Goal: Task Accomplishment & Management: Complete application form

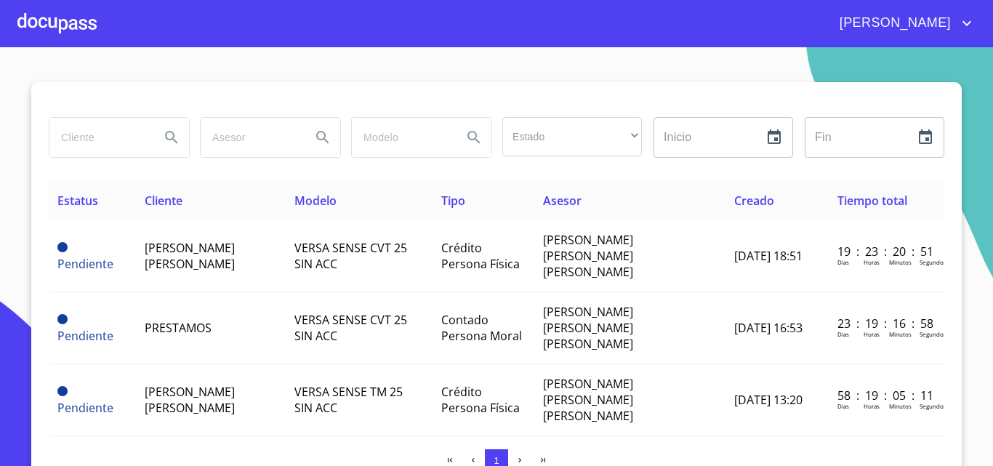
click at [78, 19] on div at bounding box center [56, 23] width 79 height 47
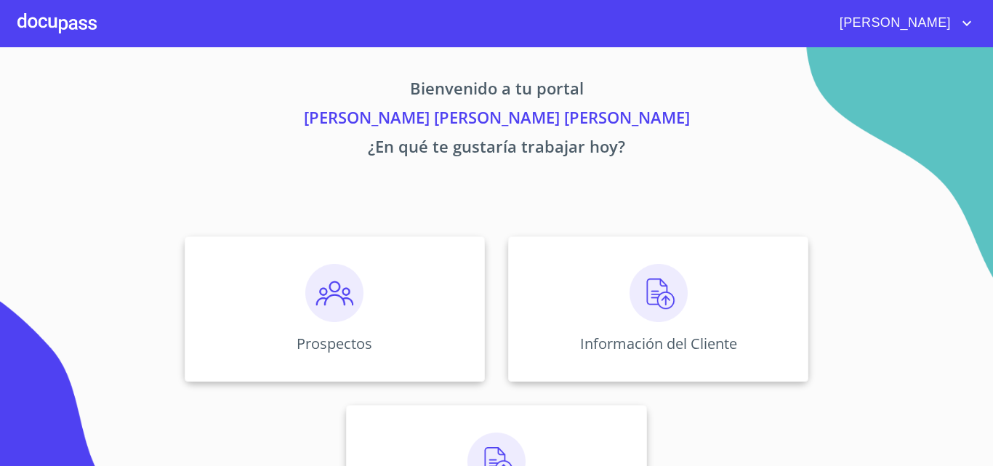
click at [84, 27] on div at bounding box center [56, 23] width 79 height 47
click at [418, 357] on div "Prospectos" at bounding box center [335, 308] width 300 height 145
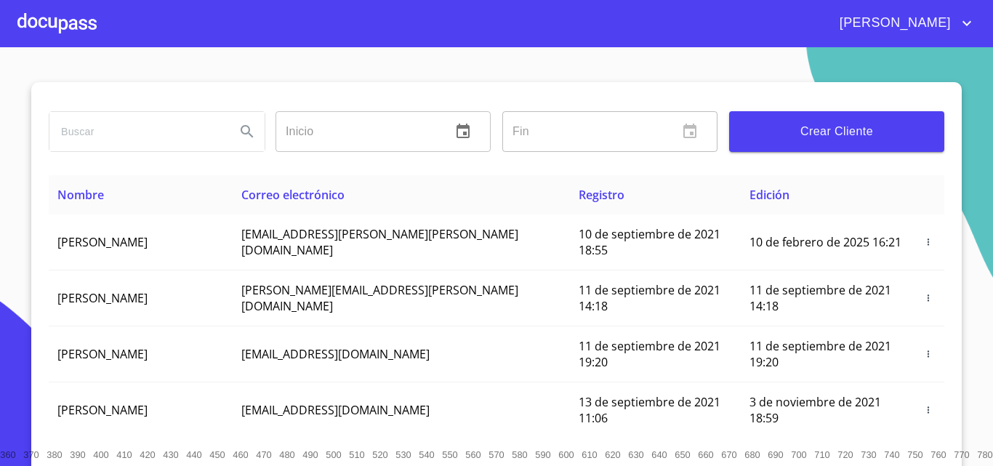
click at [801, 137] on span "Crear Cliente" at bounding box center [836, 131] width 192 height 20
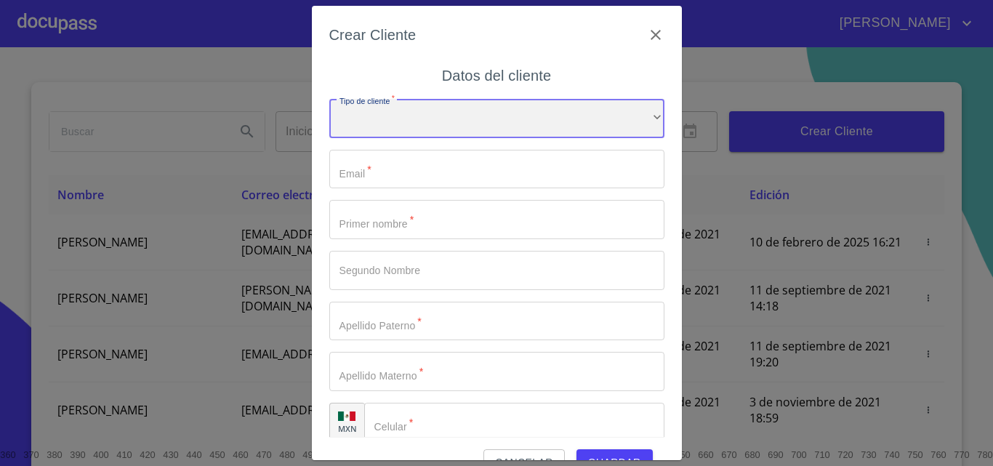
click at [449, 123] on div "​" at bounding box center [496, 118] width 335 height 39
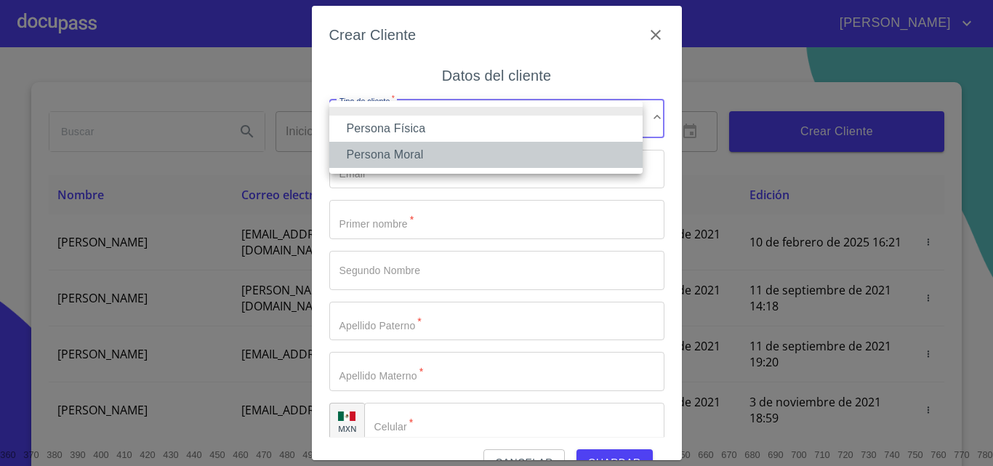
click at [424, 151] on li "Persona Moral" at bounding box center [485, 155] width 313 height 26
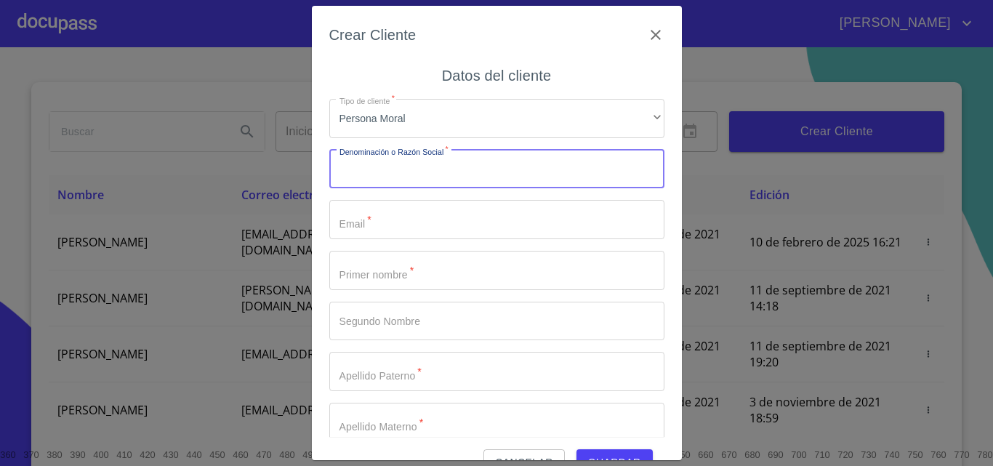
click at [420, 168] on input "Tipo de cliente   *" at bounding box center [496, 169] width 335 height 39
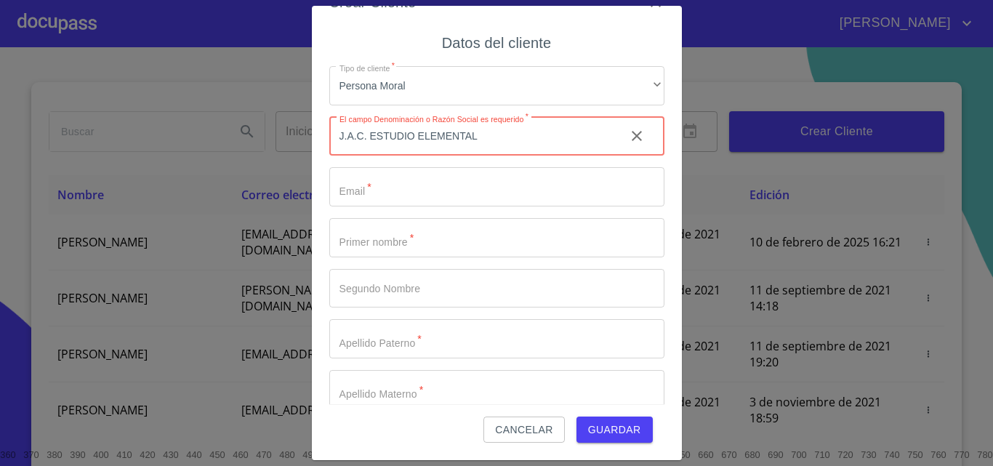
type input "J.A.C. ESTUDIO ELEMENTAL"
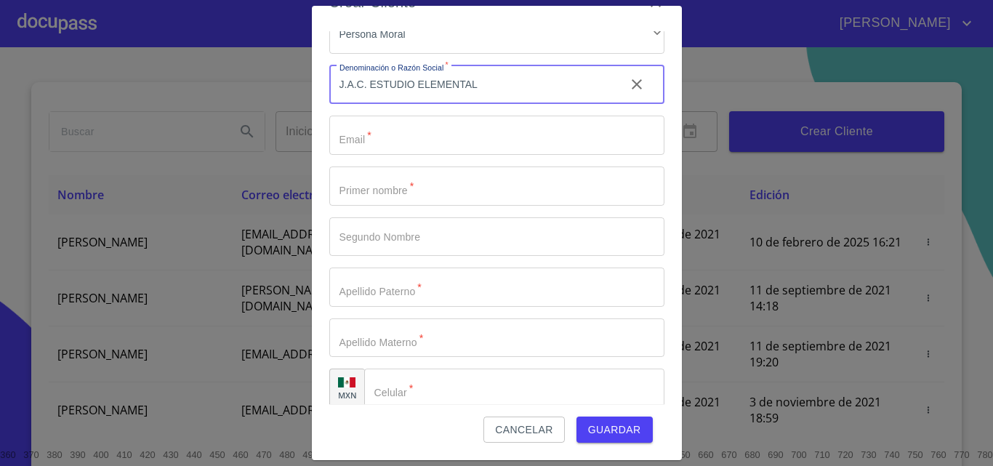
scroll to position [67, 0]
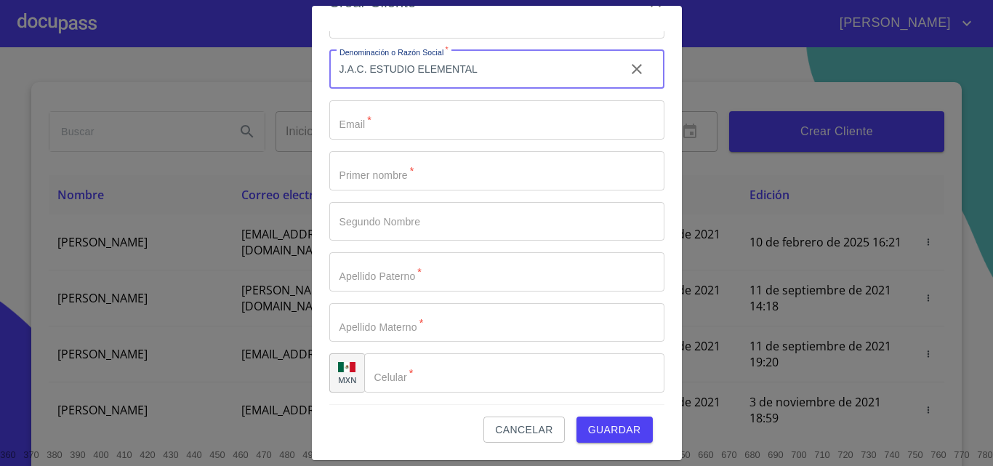
click at [461, 368] on input "Tipo de cliente   *" at bounding box center [514, 372] width 300 height 39
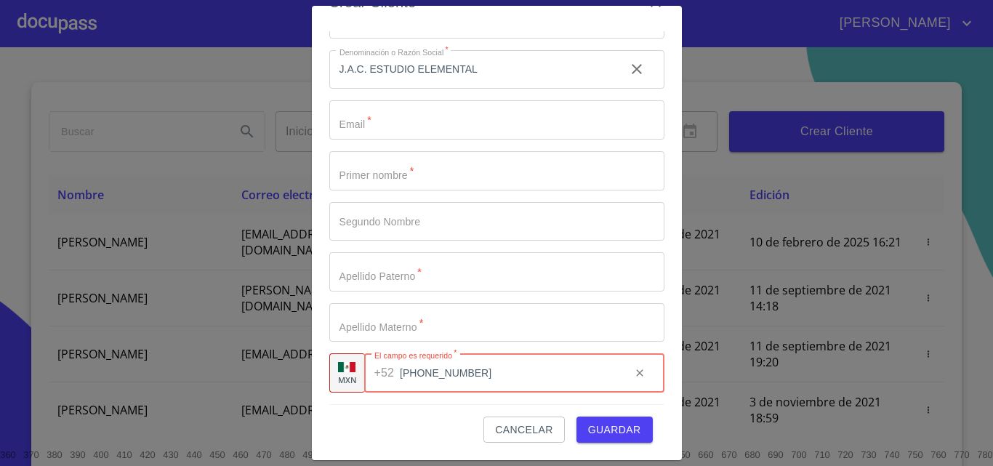
type input "[PHONE_NUMBER]"
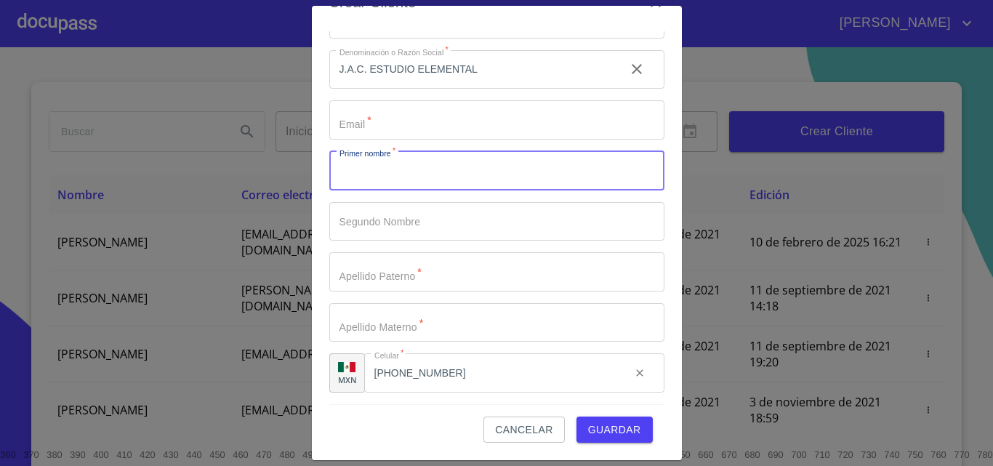
click at [387, 167] on input "Tipo de cliente   *" at bounding box center [496, 170] width 335 height 39
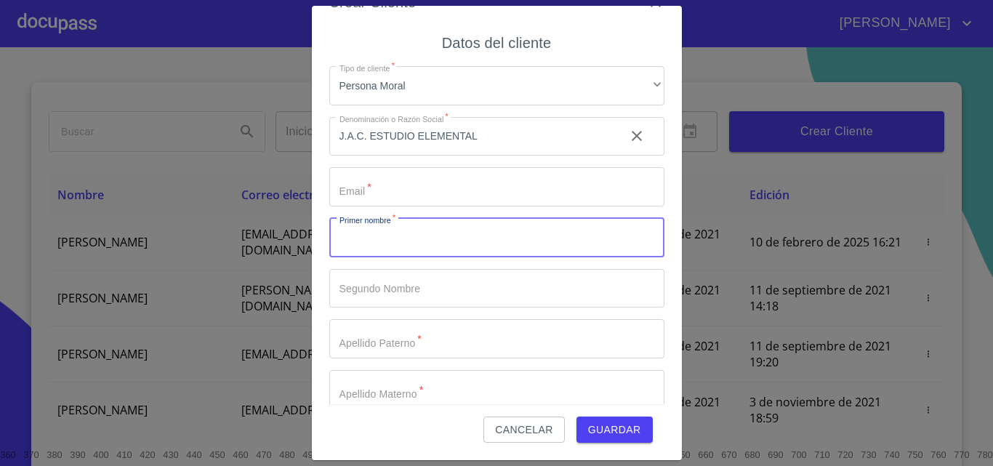
scroll to position [0, 0]
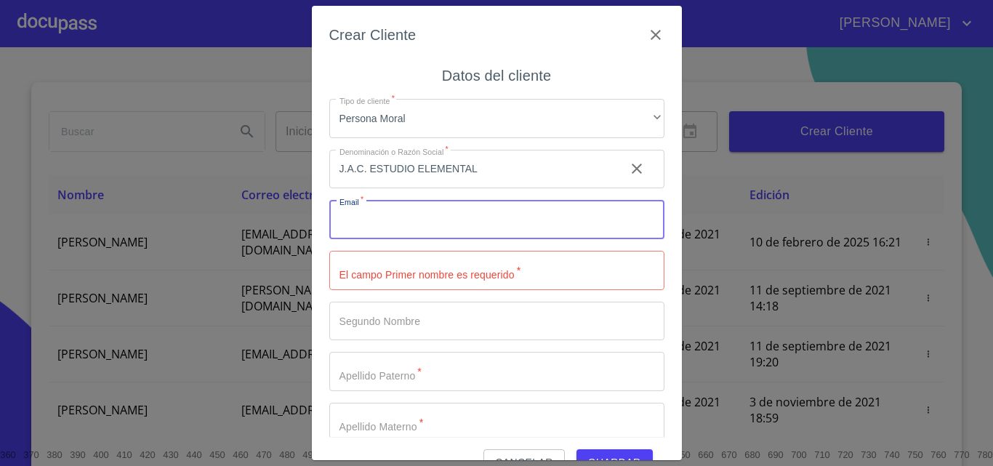
click at [374, 220] on input "Tipo de cliente   *" at bounding box center [496, 219] width 335 height 39
type input "ES"
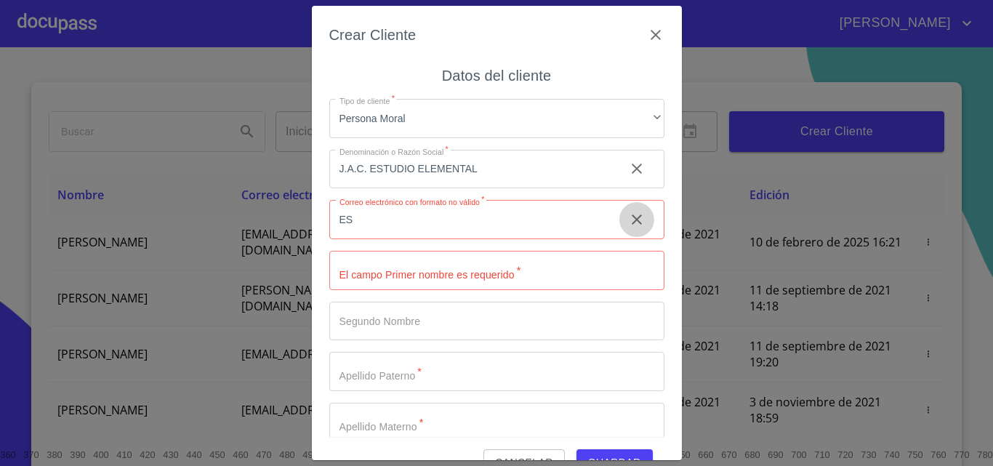
click at [628, 228] on icon "clear input" at bounding box center [636, 219] width 17 height 17
paste input "[EMAIL_ADDRESS][DOMAIN_NAME]"
type input "[EMAIL_ADDRESS][DOMAIN_NAME]"
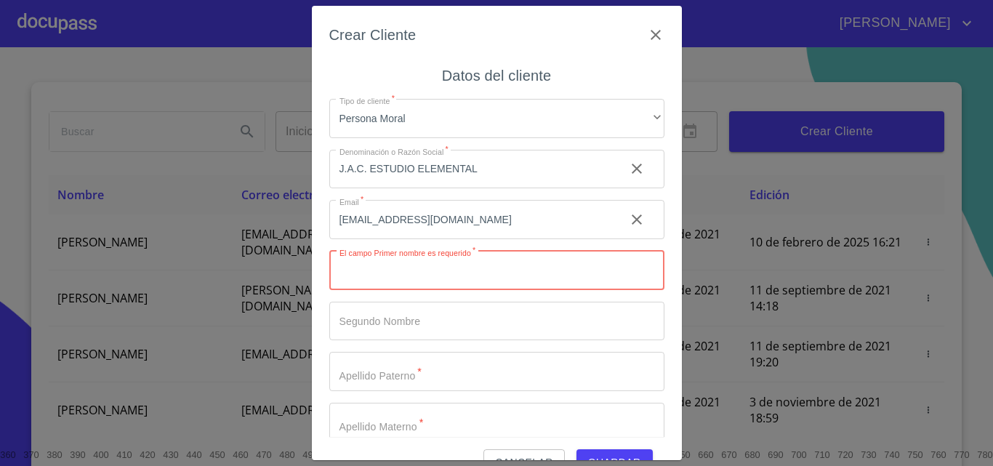
click at [472, 257] on input "Tipo de cliente   *" at bounding box center [496, 270] width 335 height 39
type input "[PERSON_NAME]"
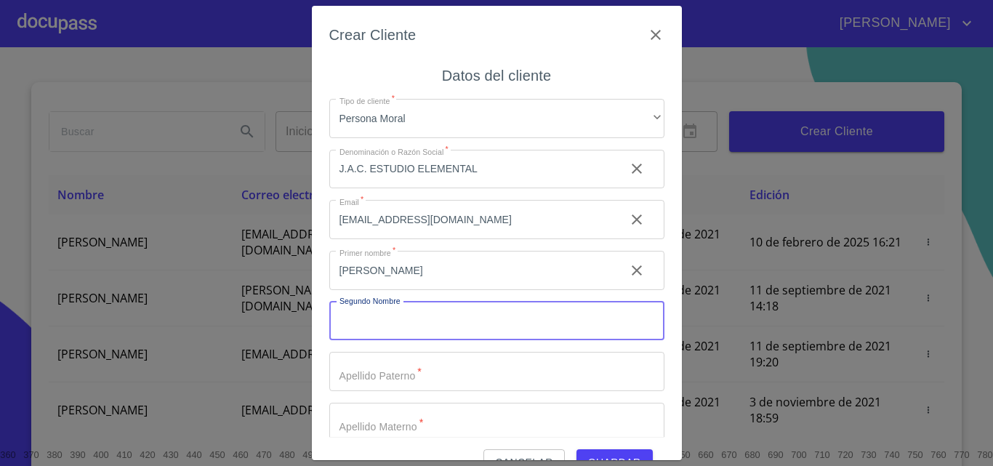
click at [481, 325] on input "Tipo de cliente   *" at bounding box center [496, 321] width 335 height 39
type input "[PERSON_NAME]"
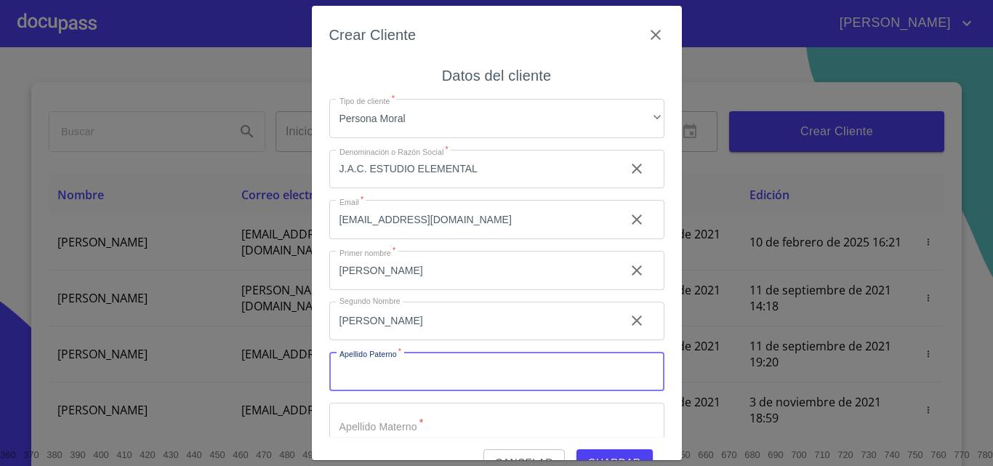
click at [478, 366] on input "Tipo de cliente   *" at bounding box center [496, 371] width 335 height 39
type input "CRUZ"
click at [477, 427] on input "Tipo de cliente   *" at bounding box center [496, 422] width 335 height 39
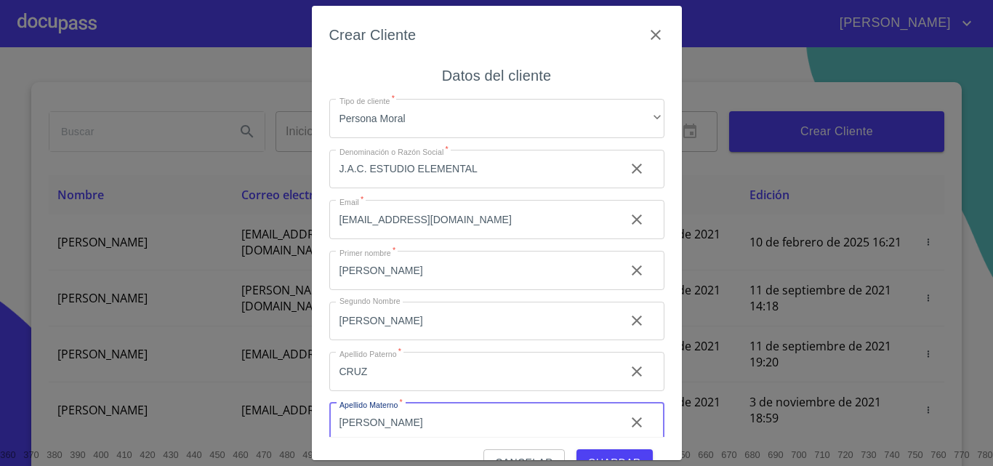
scroll to position [67, 0]
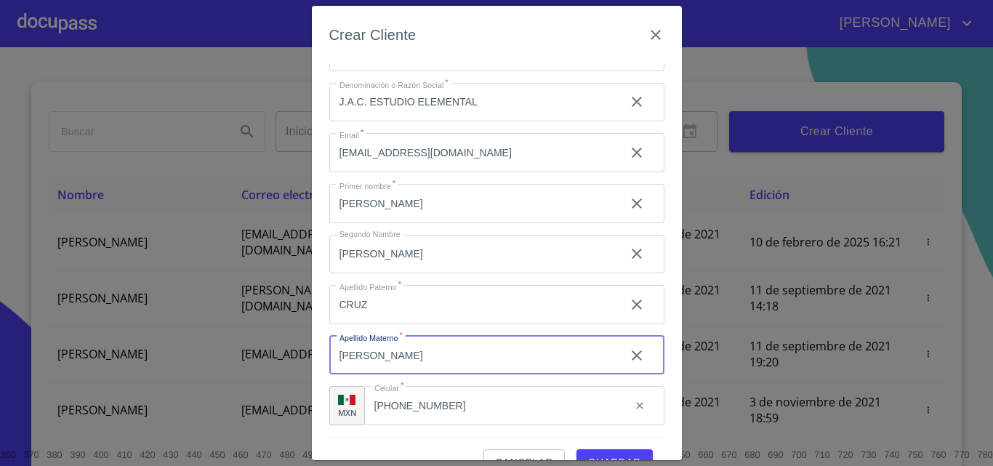
type input "[PERSON_NAME]"
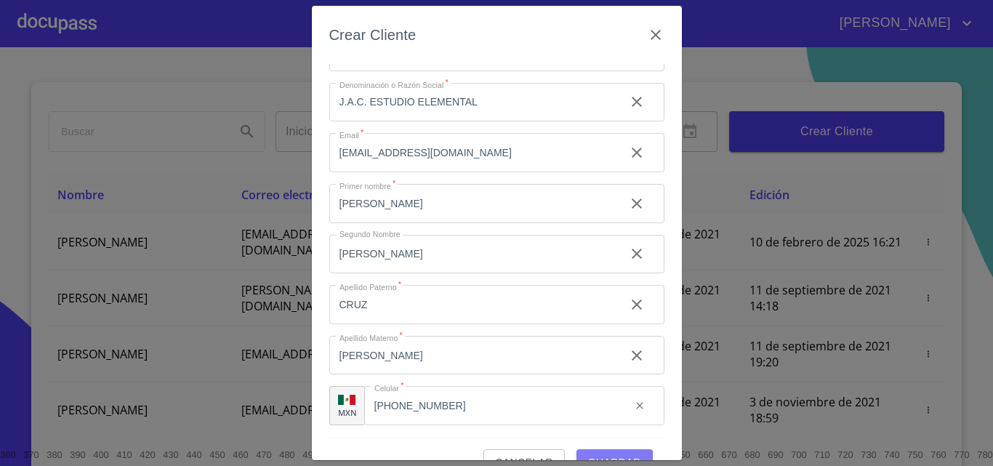
click at [615, 449] on button "Guardar" at bounding box center [614, 462] width 76 height 27
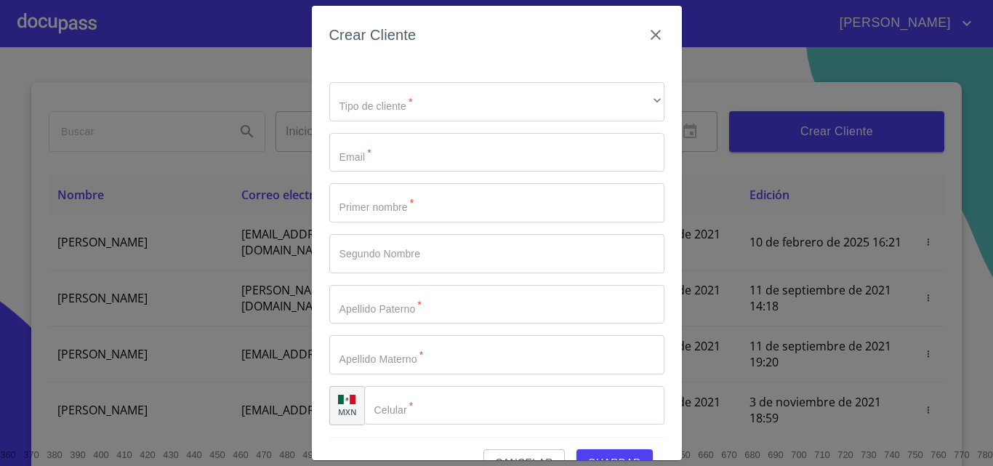
click at [644, 25] on div "Crear Cliente" at bounding box center [496, 43] width 335 height 41
click at [647, 36] on icon "button" at bounding box center [655, 34] width 17 height 17
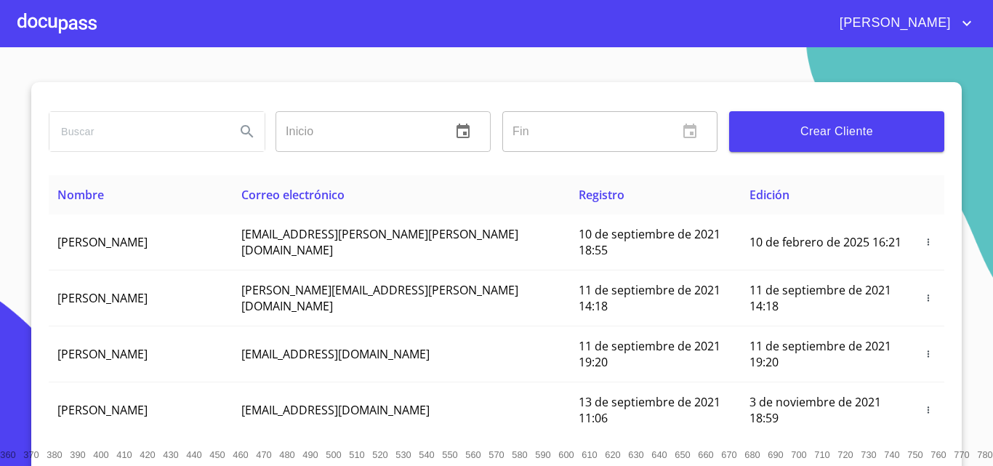
click at [49, 31] on div at bounding box center [56, 23] width 79 height 47
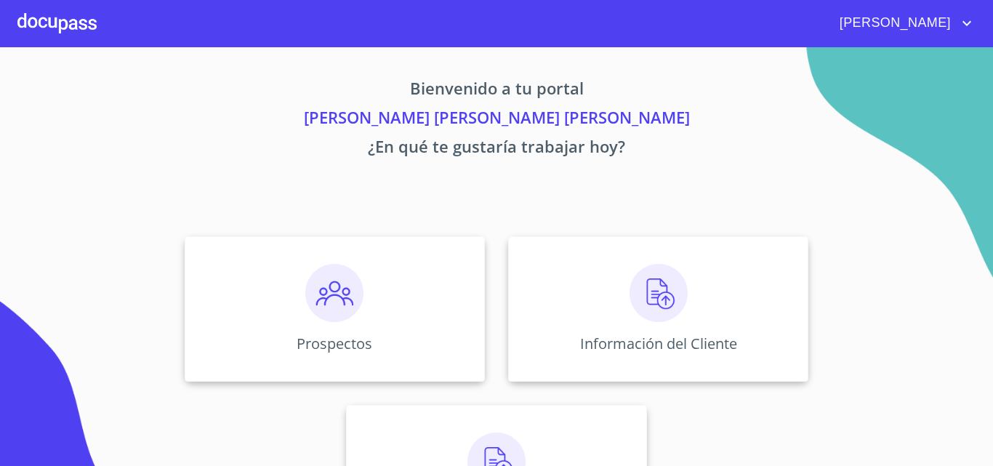
click at [329, 296] on img at bounding box center [334, 293] width 58 height 58
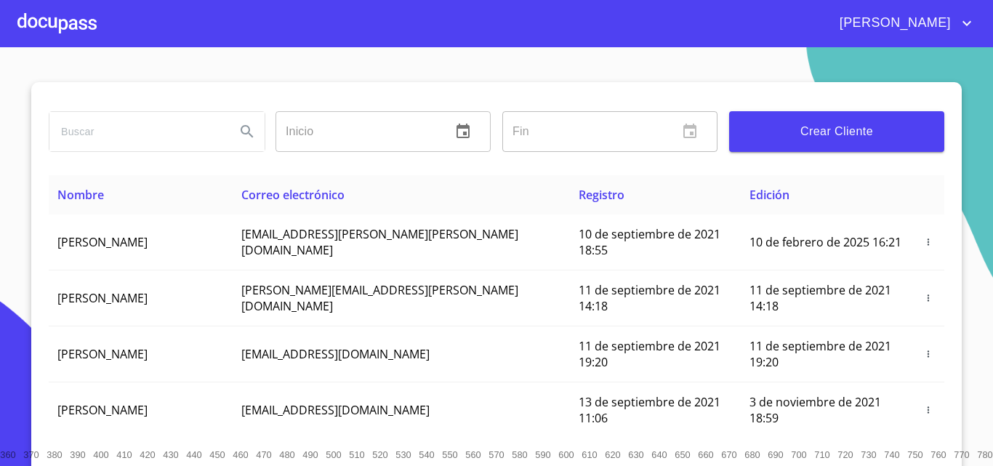
click at [70, 23] on div at bounding box center [56, 23] width 79 height 47
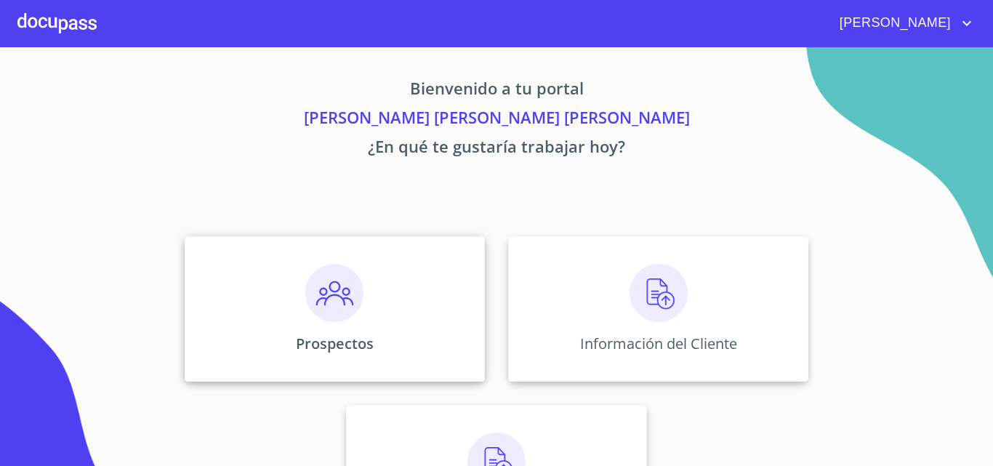
click at [312, 324] on div "Prospectos" at bounding box center [335, 308] width 300 height 145
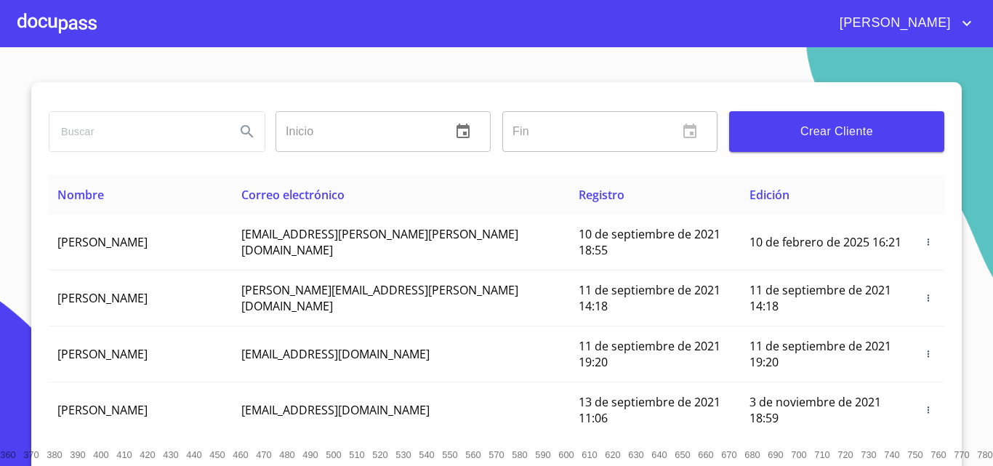
click at [91, 126] on input "search" at bounding box center [136, 131] width 174 height 39
click at [205, 127] on input "search" at bounding box center [136, 131] width 174 height 39
paste input "[EMAIL_ADDRESS][DOMAIN_NAME]"
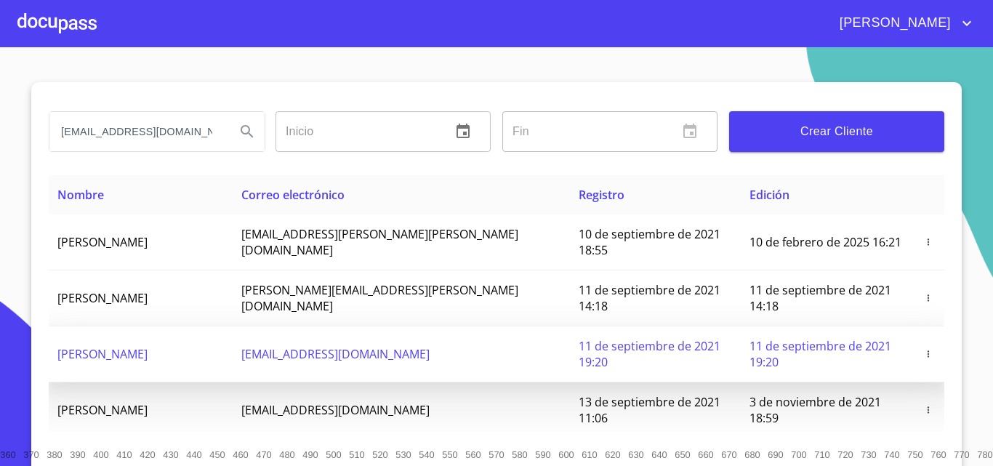
scroll to position [0, 25]
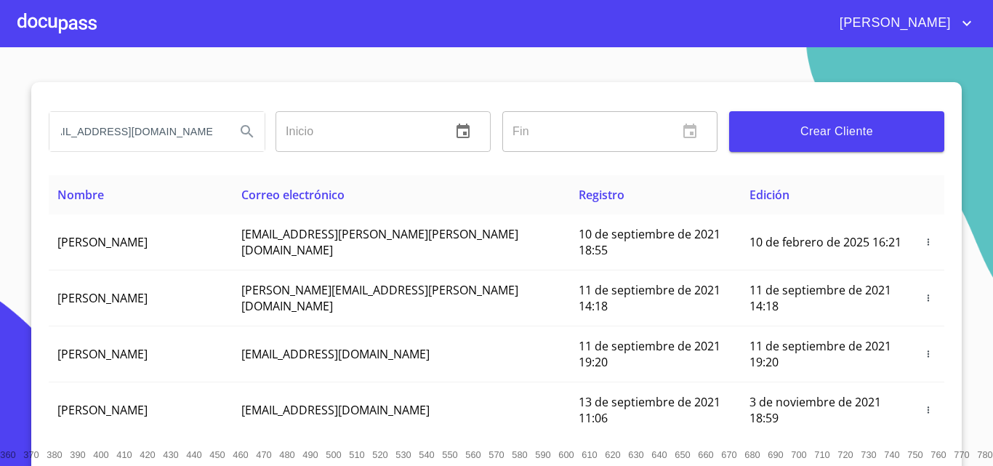
type input "[EMAIL_ADDRESS][DOMAIN_NAME]"
click at [239, 130] on icon "Search" at bounding box center [246, 131] width 17 height 17
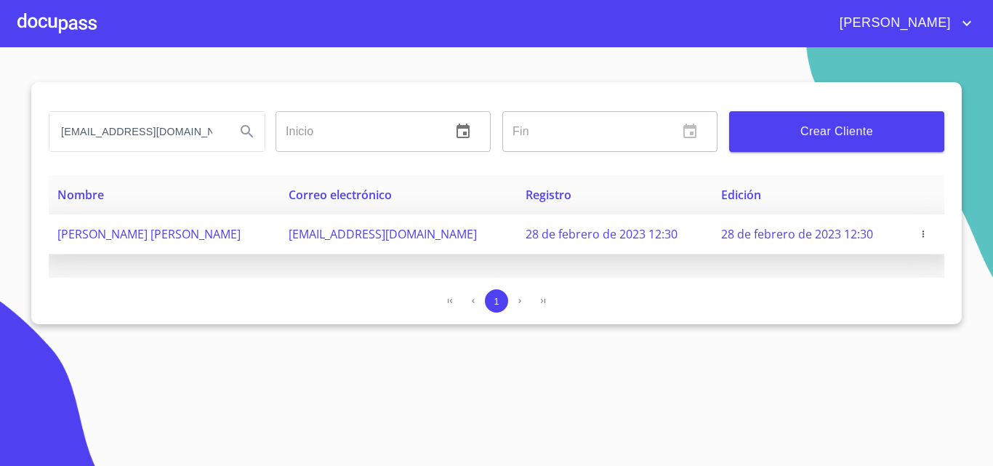
click at [919, 236] on icon "button" at bounding box center [923, 234] width 10 height 10
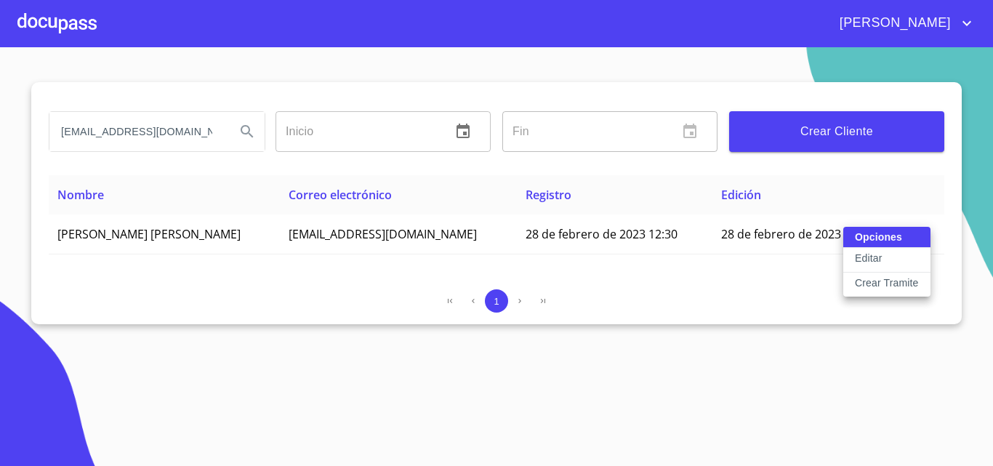
click at [862, 278] on p "Crear Tramite" at bounding box center [886, 282] width 64 height 15
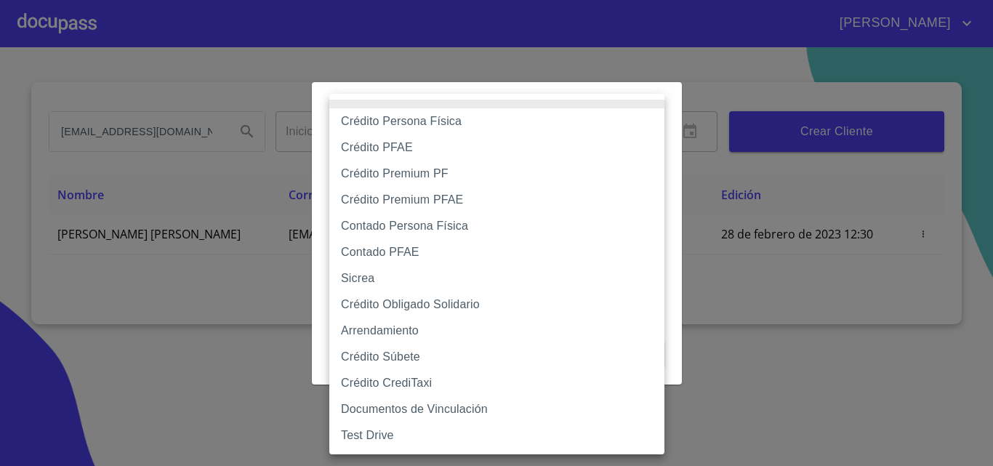
click at [487, 155] on body "[PERSON_NAME] [EMAIL_ADDRESS][DOMAIN_NAME] Inicio ​ Fin ​ Crear Cliente Nombre …" at bounding box center [496, 233] width 993 height 466
click at [253, 347] on div at bounding box center [496, 233] width 993 height 466
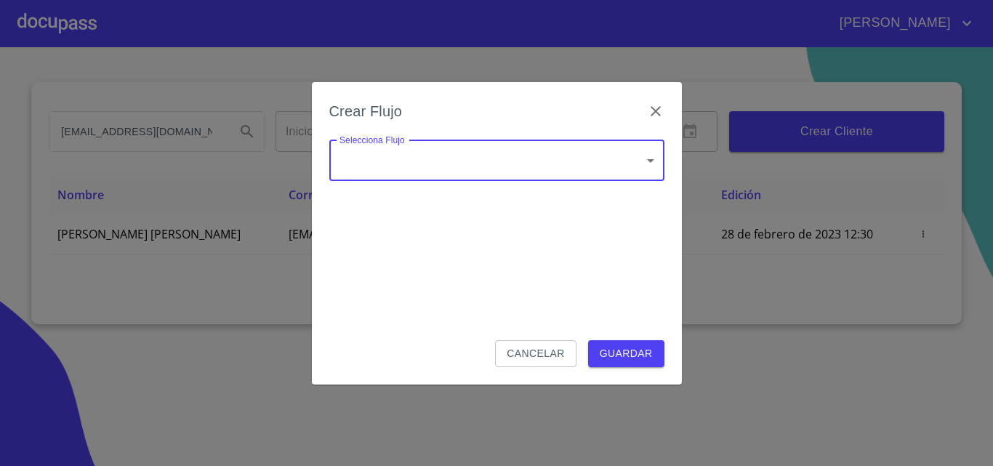
click at [655, 160] on body "[PERSON_NAME] [EMAIL_ADDRESS][DOMAIN_NAME] Inicio ​ Fin ​ Crear Cliente Nombre …" at bounding box center [496, 233] width 993 height 466
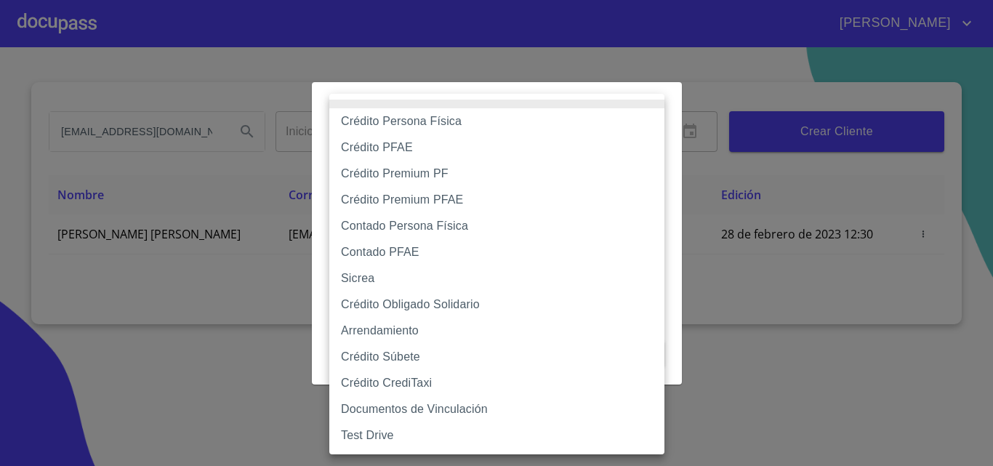
click at [227, 379] on div at bounding box center [496, 233] width 993 height 466
click at [645, 167] on body "[PERSON_NAME] [EMAIL_ADDRESS][DOMAIN_NAME] Inicio ​ Fin ​ Crear Cliente Nombre …" at bounding box center [496, 233] width 993 height 466
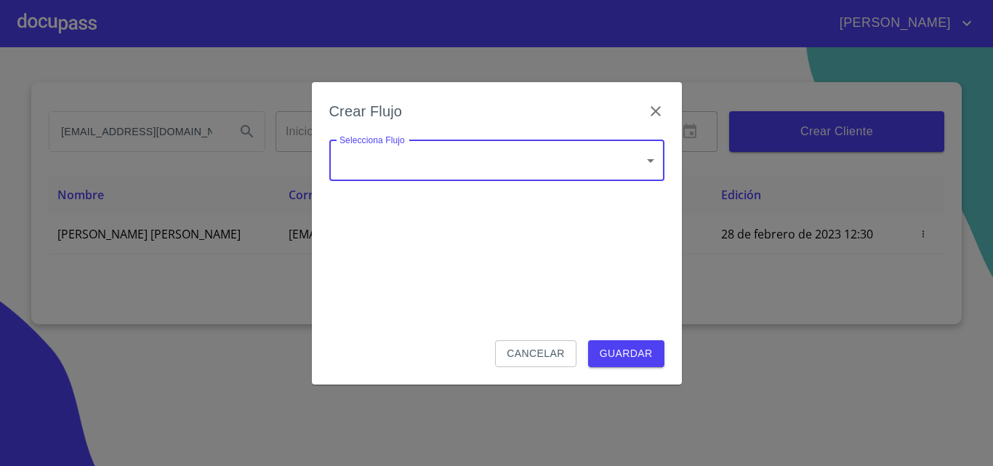
click at [527, 348] on span "Cancelar" at bounding box center [534, 353] width 57 height 18
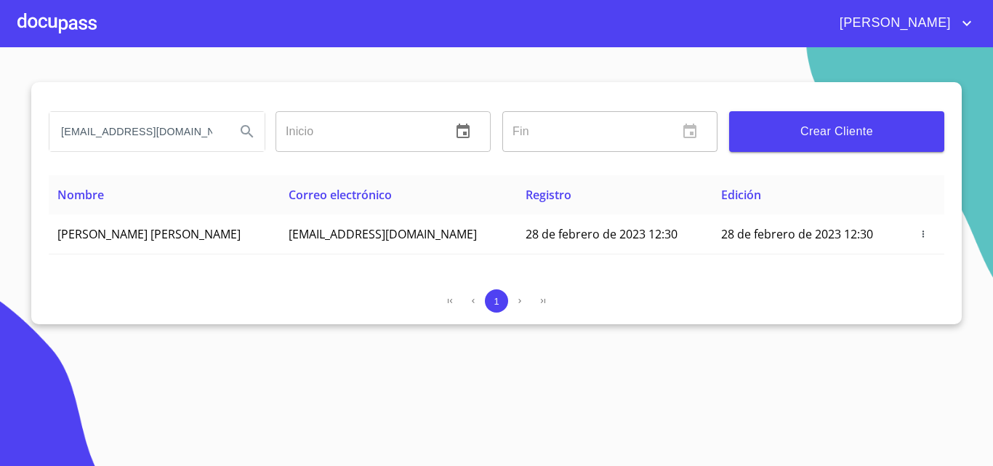
click at [54, 32] on div at bounding box center [56, 23] width 79 height 47
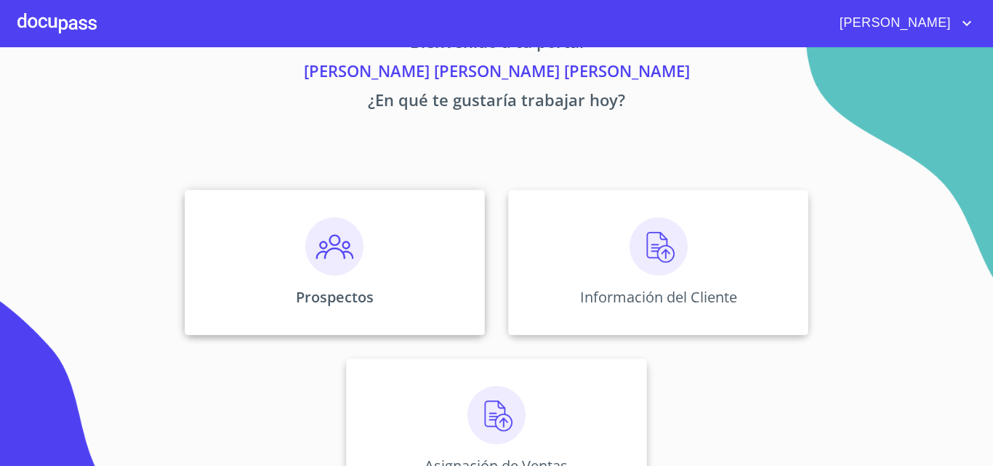
scroll to position [96, 0]
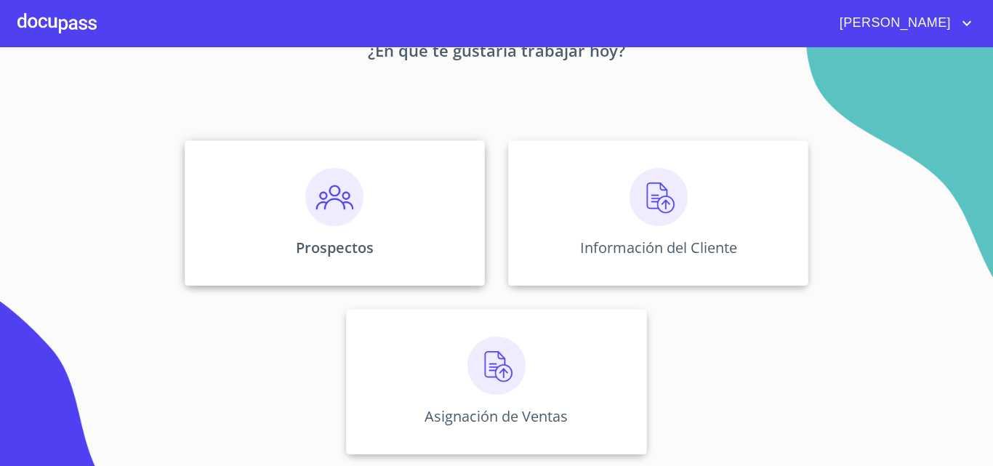
click at [320, 230] on div "Prospectos" at bounding box center [335, 212] width 300 height 145
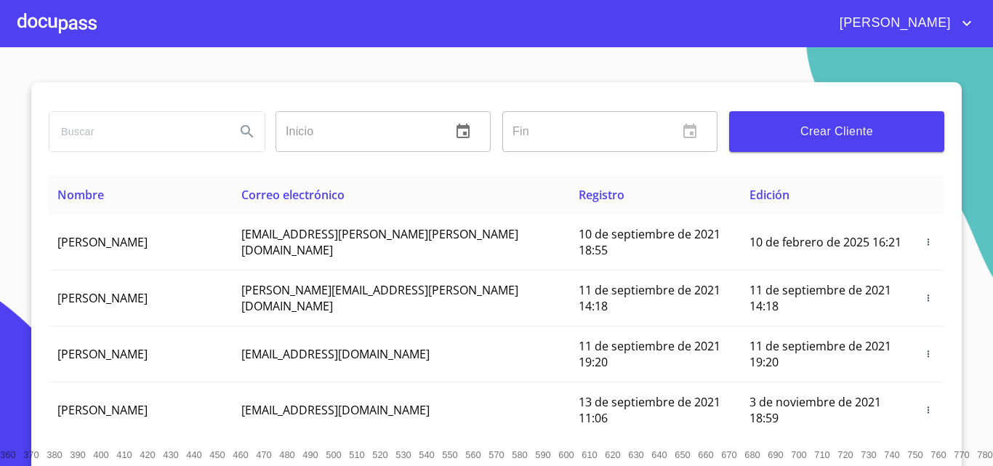
click at [95, 132] on input "search" at bounding box center [136, 131] width 174 height 39
drag, startPoint x: 146, startPoint y: 146, endPoint x: 19, endPoint y: 124, distance: 129.0
click at [20, 125] on section "ESTUDIO Inicio ​ Fin ​ Crear Cliente Nombre Correo electrónico Registro Edición…" at bounding box center [496, 256] width 993 height 419
paste input "[EMAIL_ADDRESS][DOMAIN_NAME]"
type input "[EMAIL_ADDRESS][DOMAIN_NAME]"
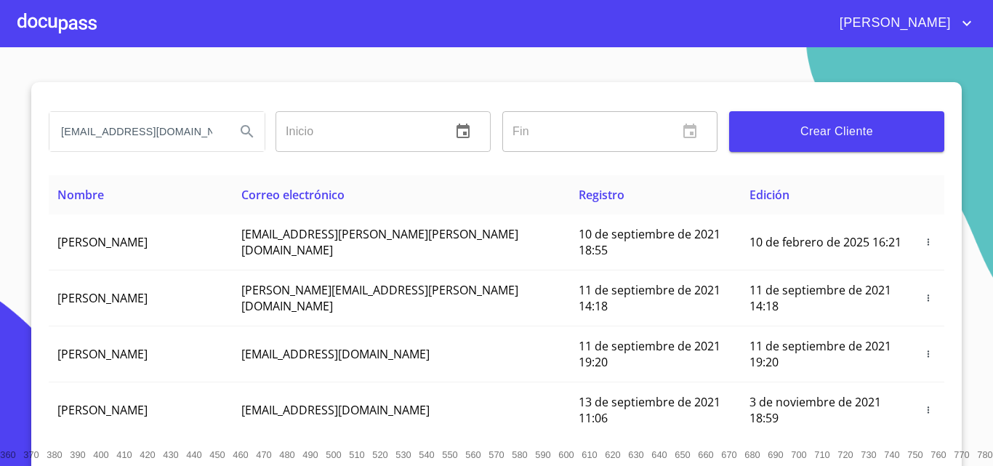
drag, startPoint x: 209, startPoint y: 132, endPoint x: 0, endPoint y: 144, distance: 208.9
click at [0, 144] on section "[EMAIL_ADDRESS][DOMAIN_NAME] Inicio ​ Fin ​ Crear Cliente Nombre Correo electró…" at bounding box center [496, 256] width 993 height 419
type input "E"
type input "J"
click at [250, 138] on icon "Search" at bounding box center [246, 131] width 17 height 17
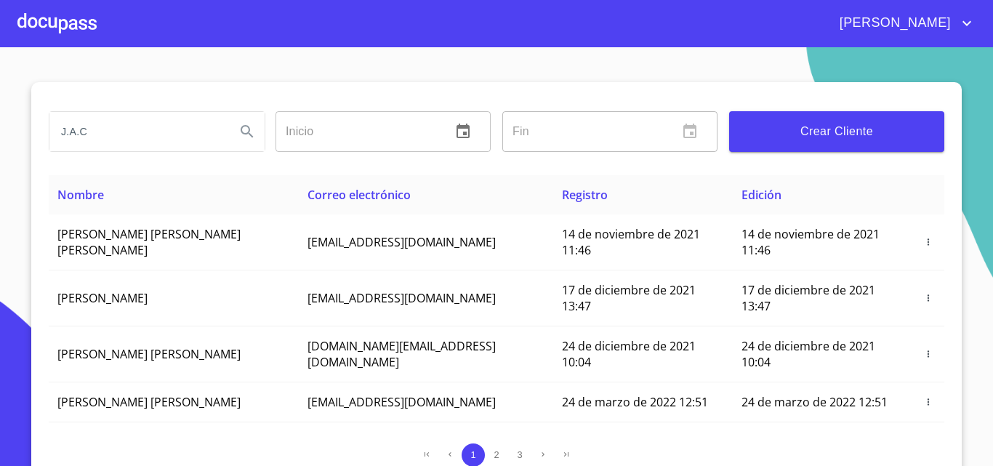
click at [140, 130] on input "J.A.C" at bounding box center [136, 131] width 174 height 39
click at [239, 128] on icon "Search" at bounding box center [246, 131] width 17 height 17
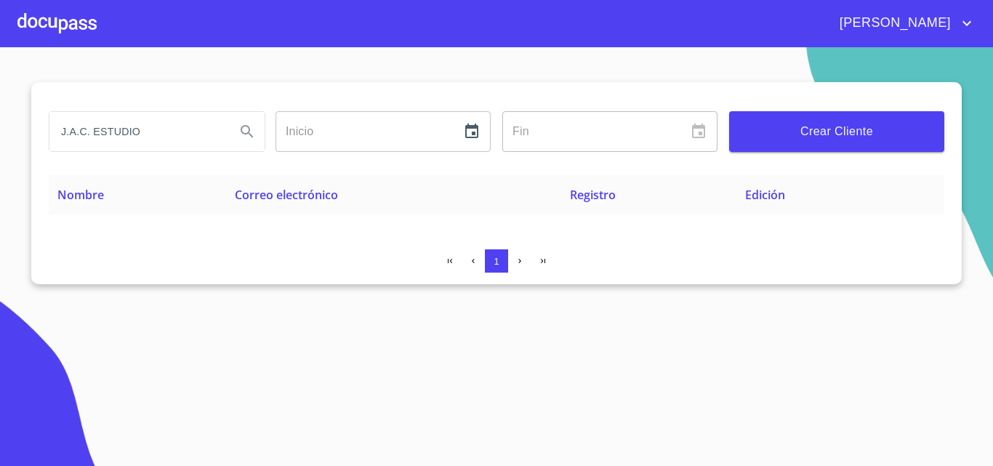
drag, startPoint x: 154, startPoint y: 126, endPoint x: 0, endPoint y: 111, distance: 154.7
click at [0, 111] on section "J.A.C. ESTUDIO Inicio ​ Fin ​ Crear Cliente Nombre Correo electrónico Registro …" at bounding box center [496, 256] width 993 height 419
type input "ESTUDIO"
click at [236, 130] on button "Search" at bounding box center [247, 131] width 35 height 35
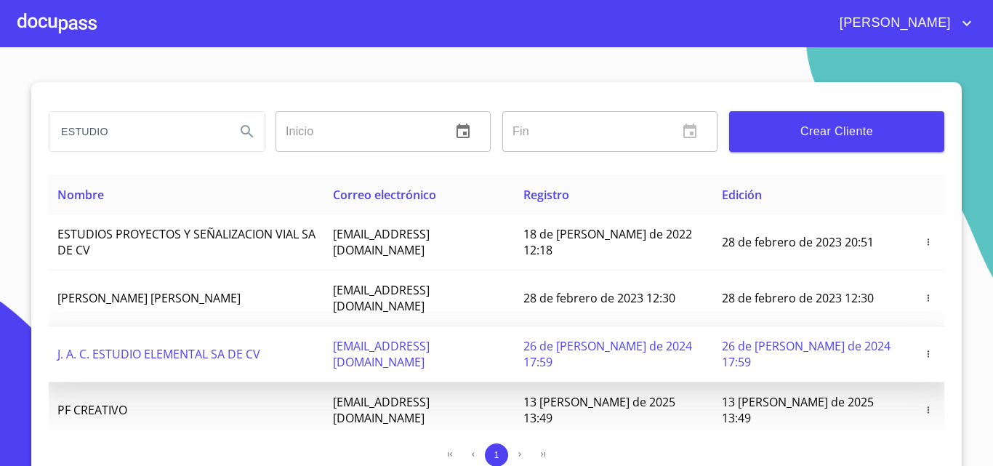
click at [924, 350] on icon "button" at bounding box center [928, 354] width 10 height 10
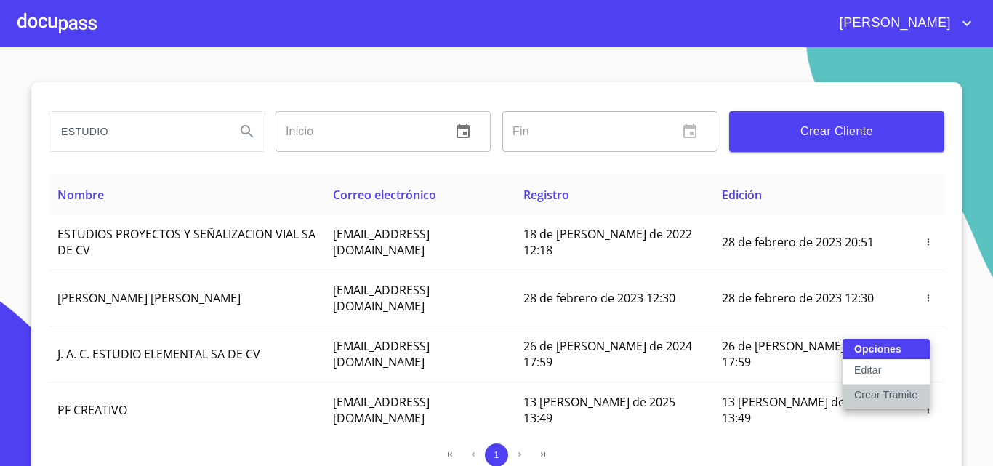
click at [869, 393] on p "Crear Tramite" at bounding box center [886, 394] width 64 height 15
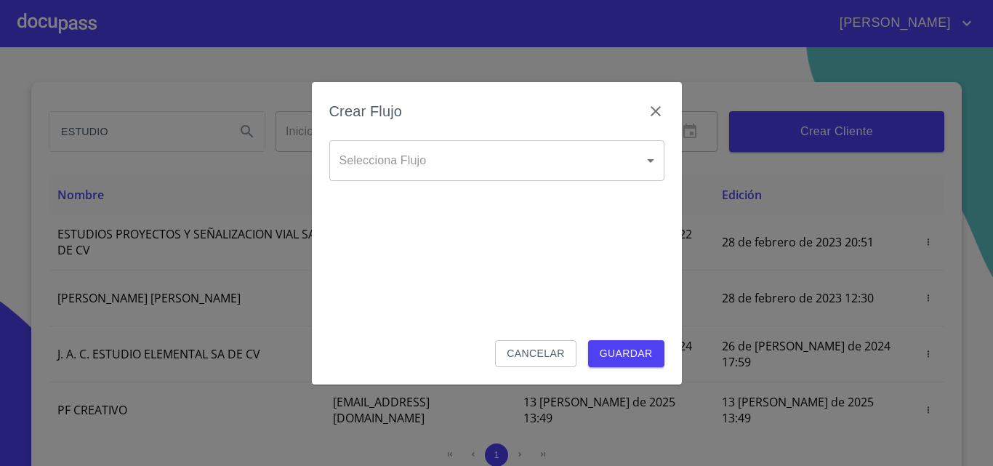
click at [464, 171] on body "[PERSON_NAME] ESTUDIO Inicio ​ Fin ​ Crear Cliente Nombre Correo electrónico Re…" at bounding box center [496, 233] width 993 height 466
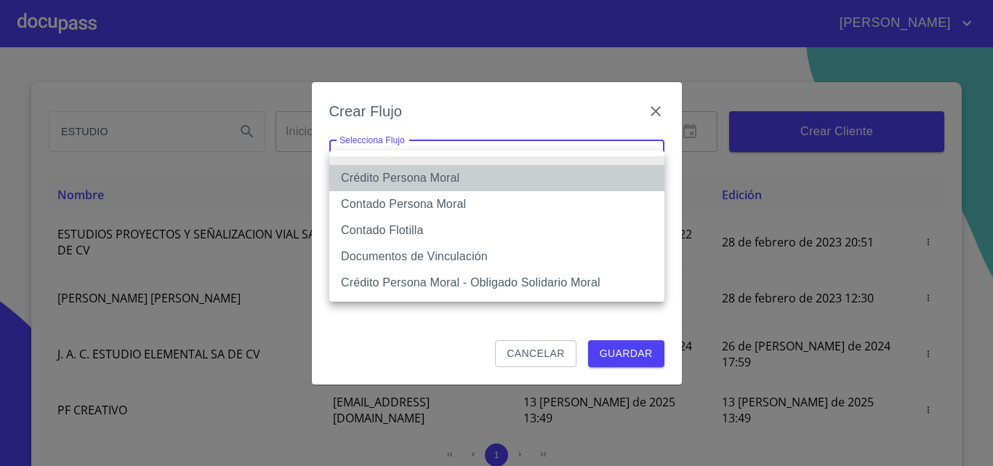
click at [447, 179] on li "Crédito Persona Moral" at bounding box center [496, 178] width 335 height 26
type input "614ae8207e49d67341f8d0cd"
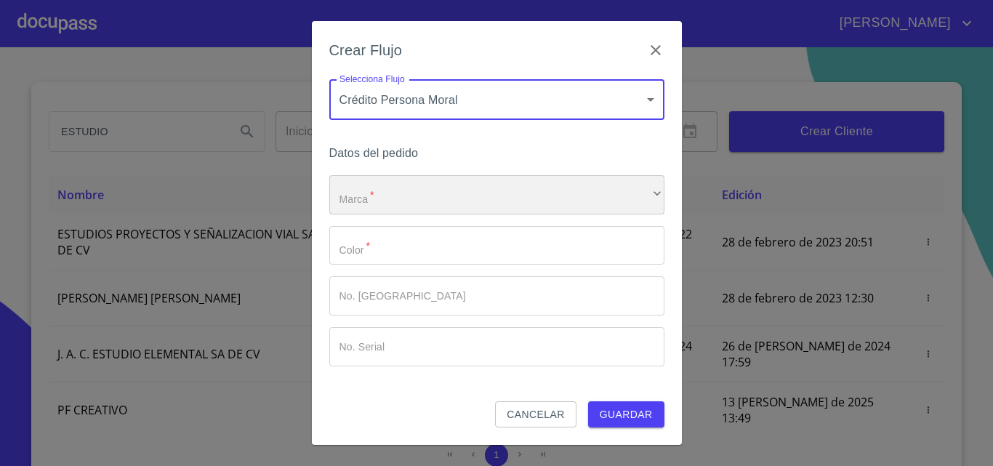
click at [420, 197] on div "​" at bounding box center [496, 194] width 335 height 39
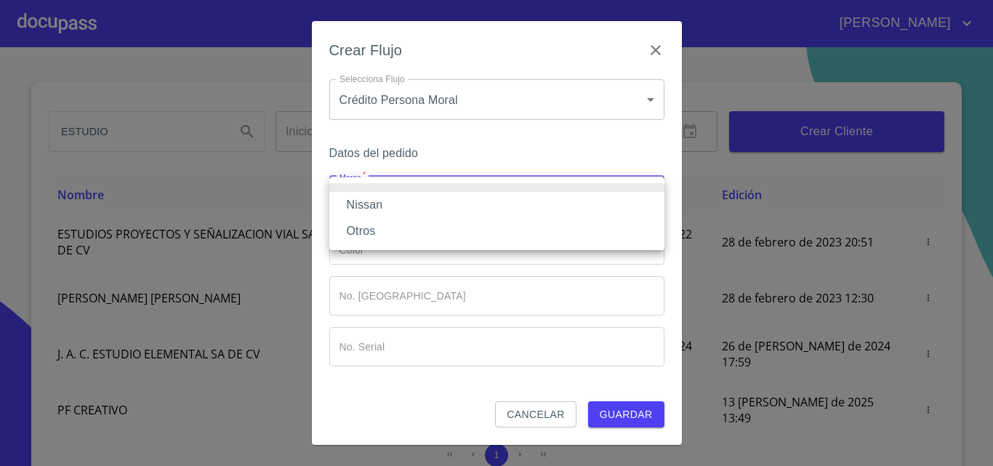
click at [393, 201] on li "Nissan" at bounding box center [496, 205] width 335 height 26
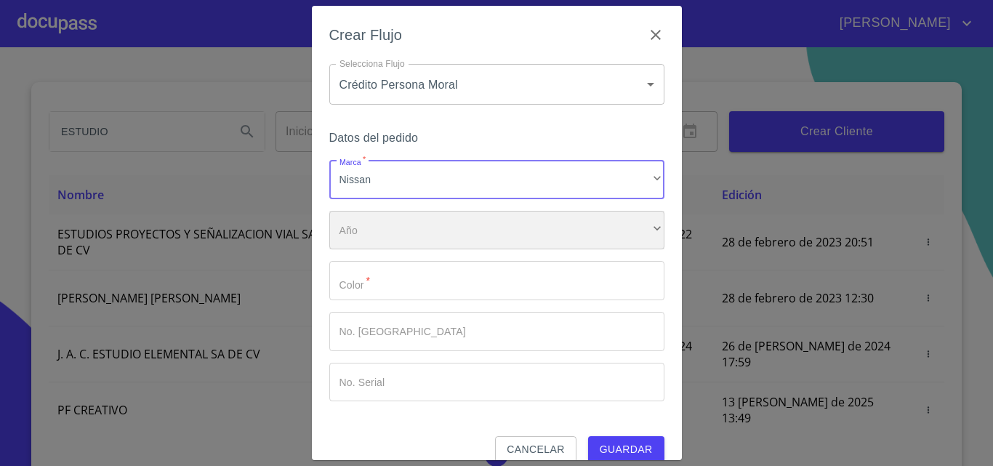
click at [368, 233] on div "​" at bounding box center [496, 230] width 335 height 39
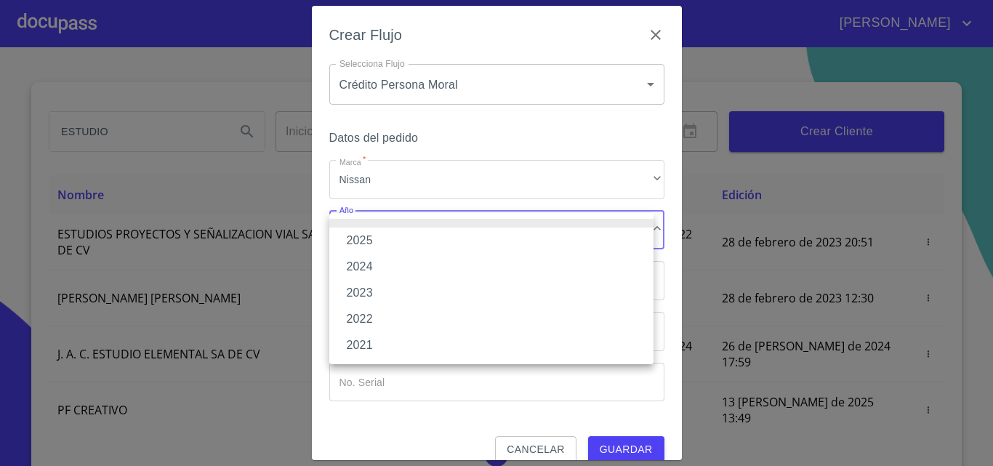
click at [364, 237] on li "2025" at bounding box center [491, 240] width 324 height 26
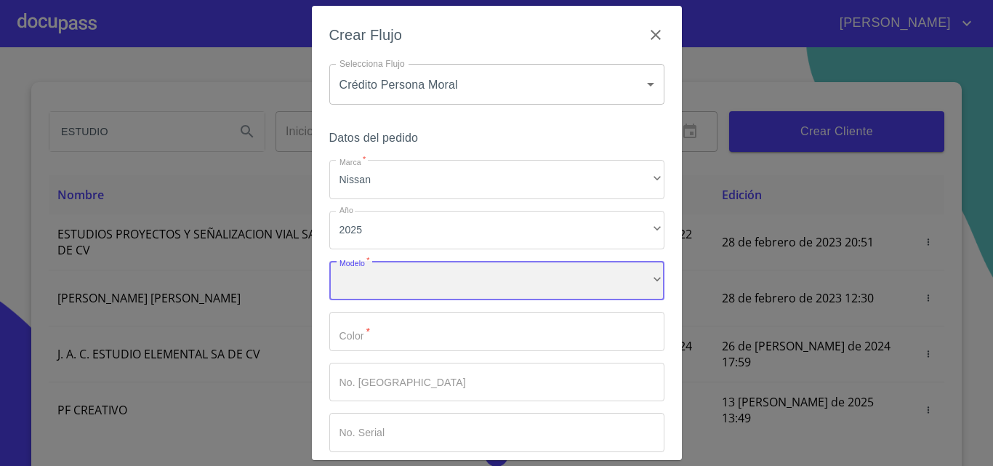
click at [363, 274] on div "​" at bounding box center [496, 280] width 335 height 39
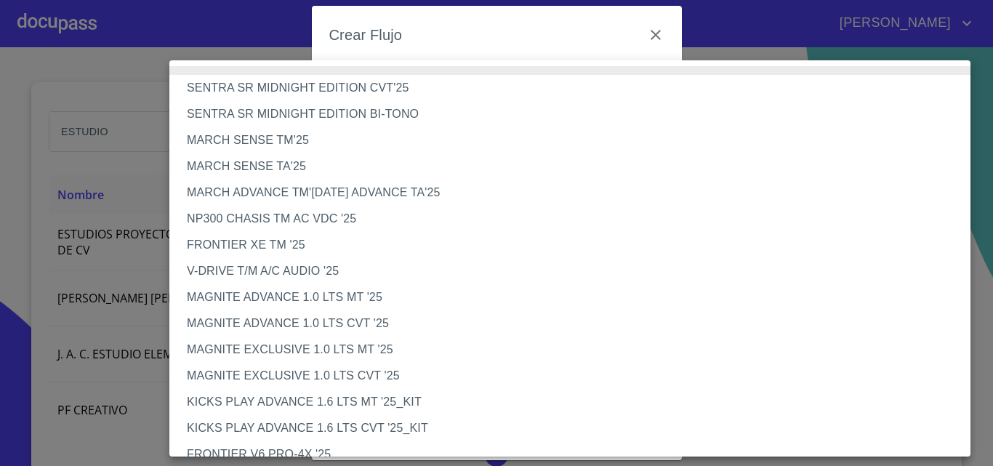
click at [291, 273] on li "V-DRIVE T/M A/C AUDIO '25" at bounding box center [575, 271] width 812 height 26
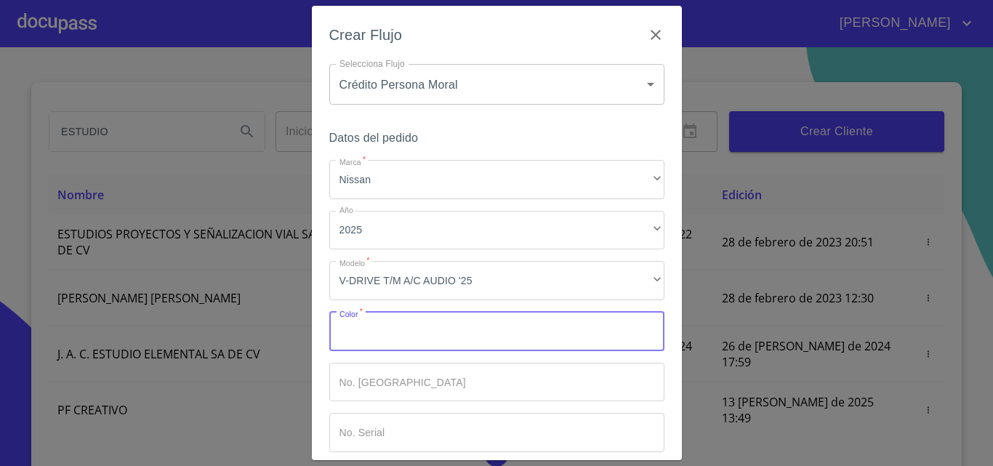
click at [367, 344] on input "Marca   *" at bounding box center [496, 331] width 335 height 39
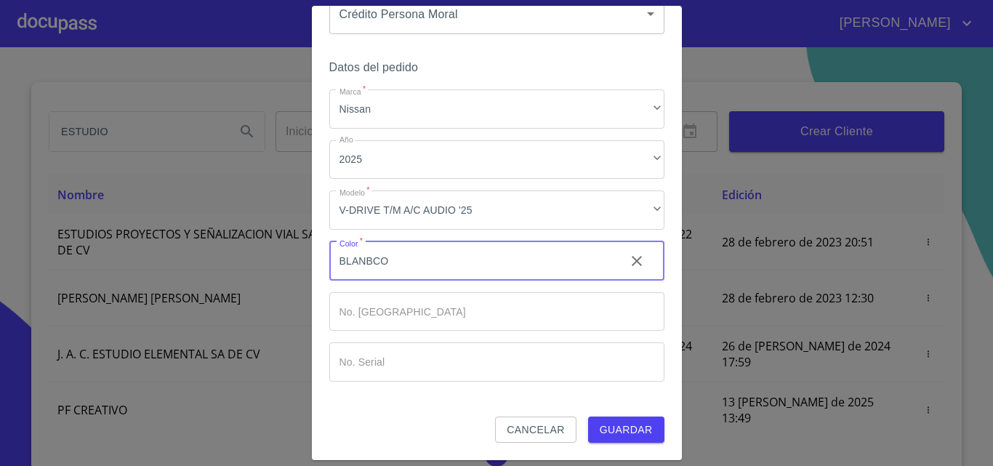
type input "BLANBCO"
click at [631, 436] on span "Guardar" at bounding box center [625, 430] width 53 height 18
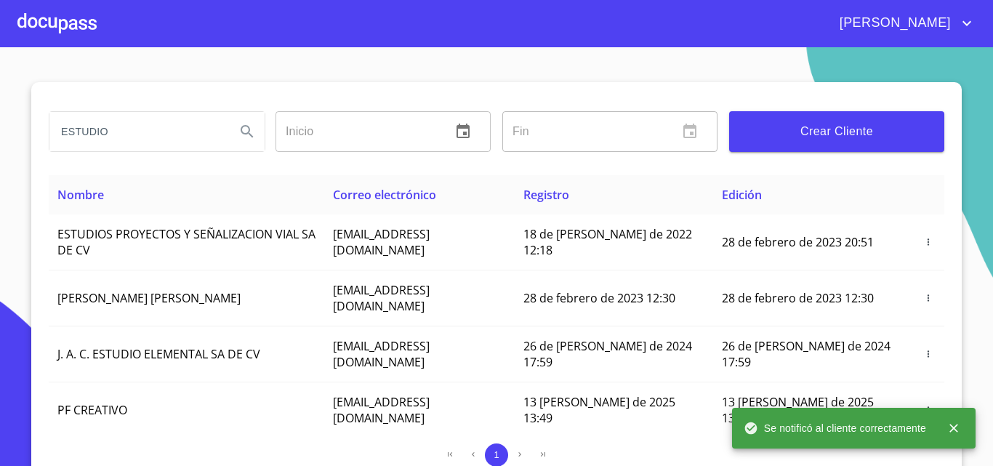
click at [70, 43] on div at bounding box center [56, 23] width 79 height 47
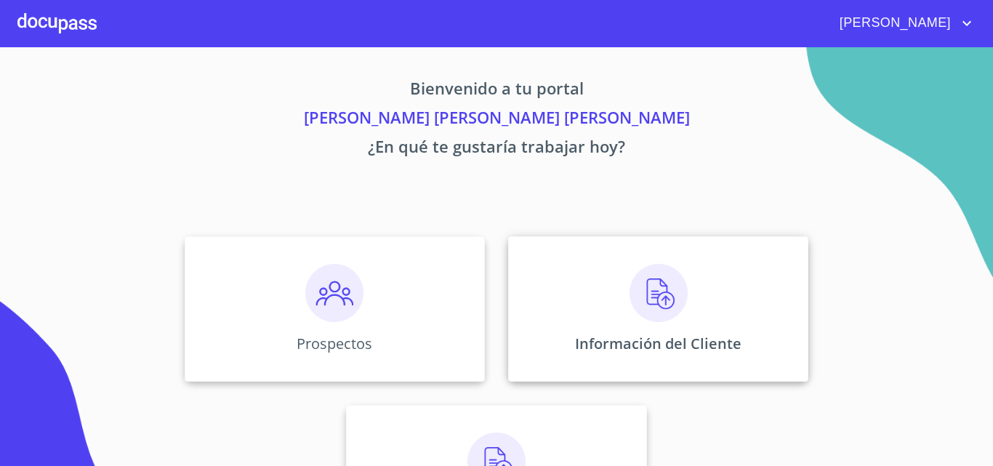
click at [616, 274] on div "Información del Cliente" at bounding box center [658, 308] width 300 height 145
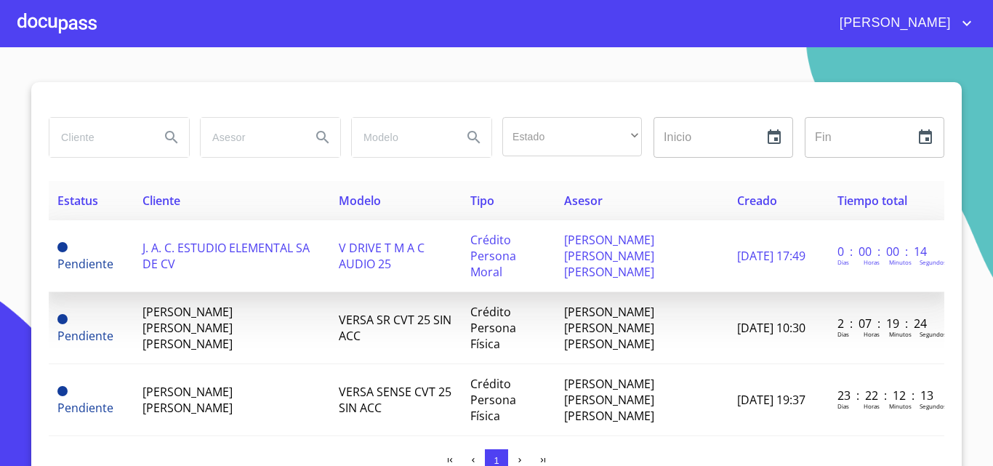
click at [160, 243] on span "J. A. C. ESTUDIO ELEMENTAL SA DE CV" at bounding box center [225, 256] width 167 height 32
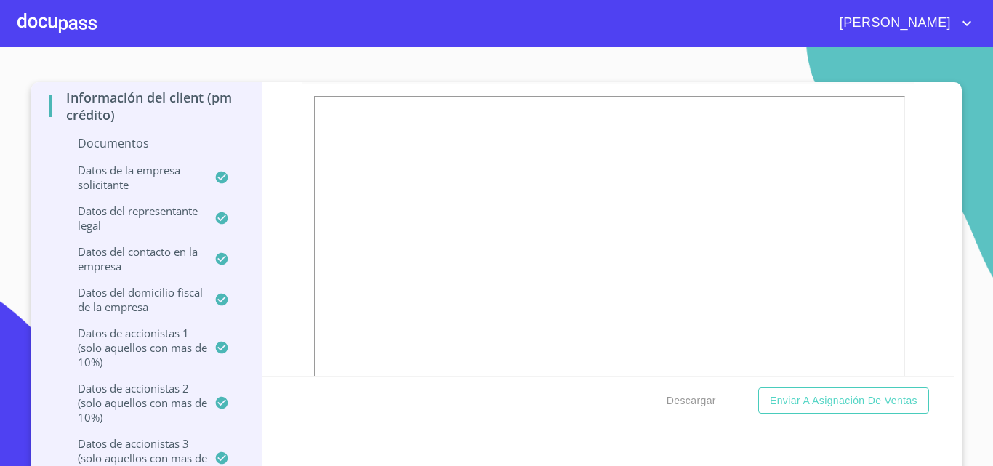
scroll to position [727, 0]
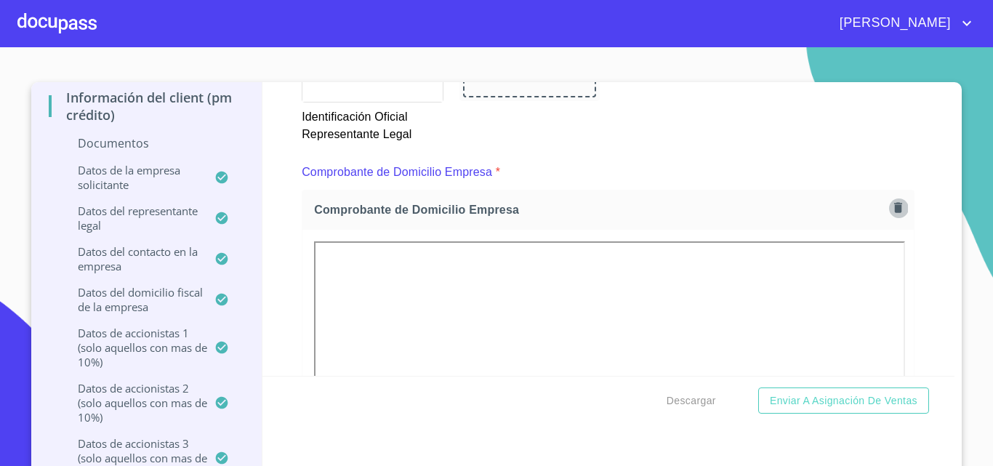
click at [894, 206] on icon "button" at bounding box center [898, 208] width 8 height 10
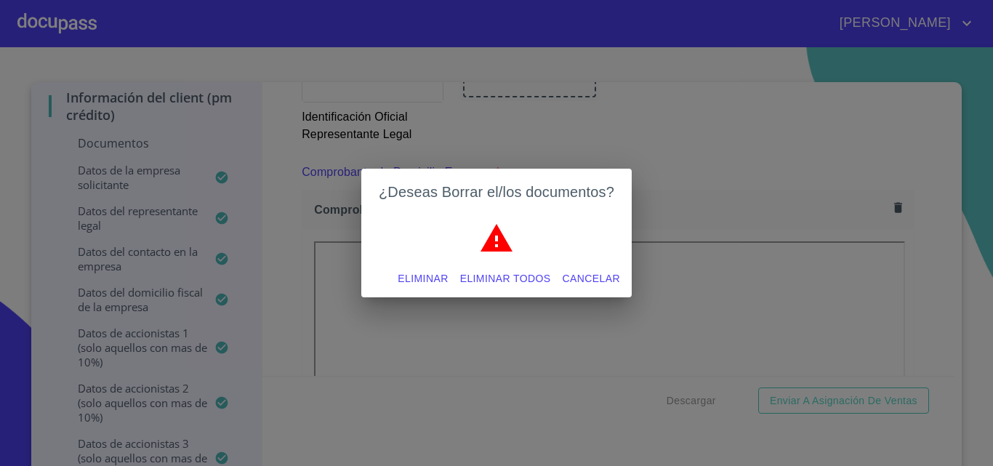
click at [403, 275] on span "Eliminar" at bounding box center [422, 279] width 50 height 18
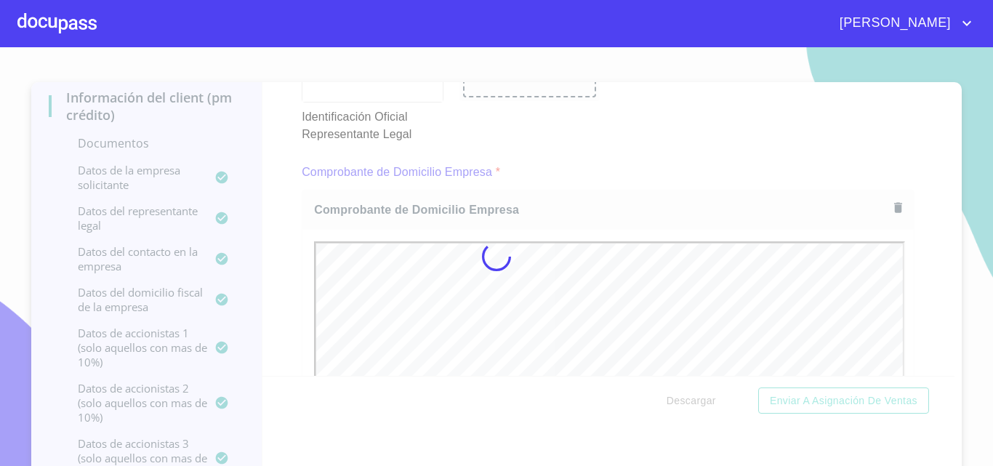
scroll to position [0, 0]
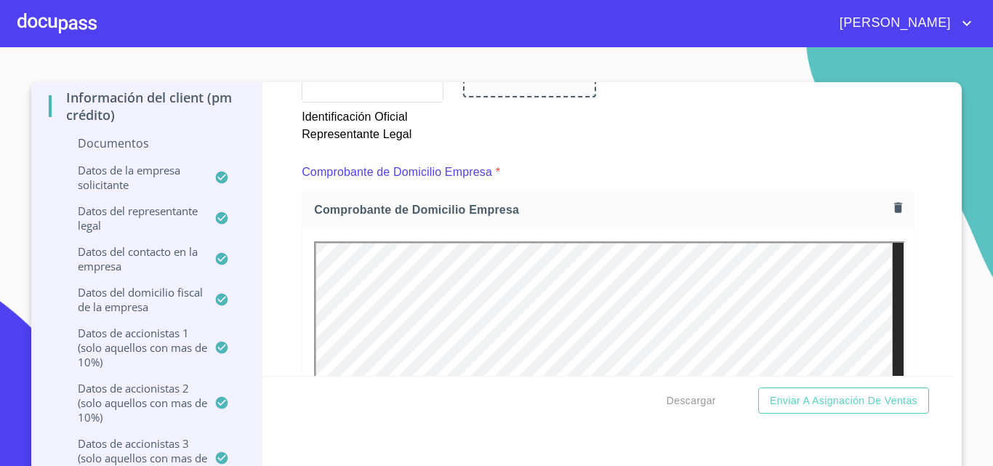
click at [543, 190] on div "Comprobante de Domicilio Empresa" at bounding box center [608, 419] width 613 height 458
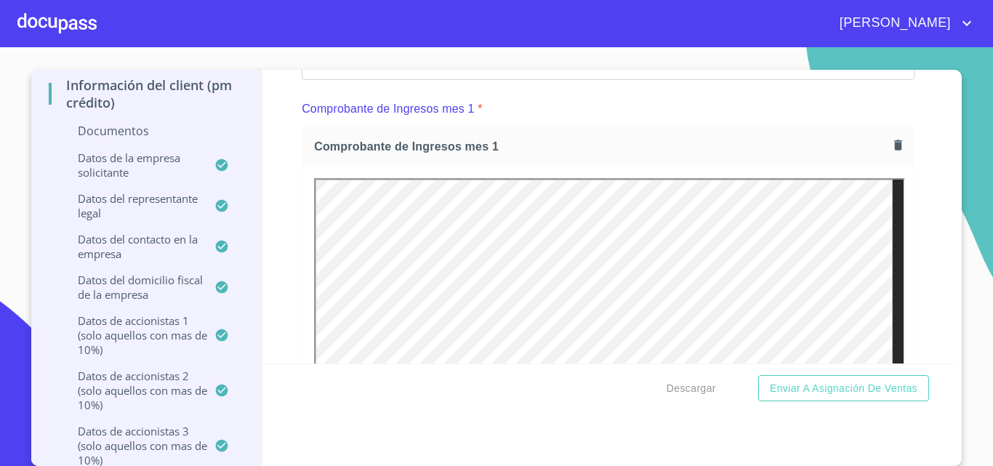
scroll to position [1453, 0]
click at [894, 147] on icon "button" at bounding box center [898, 145] width 8 height 10
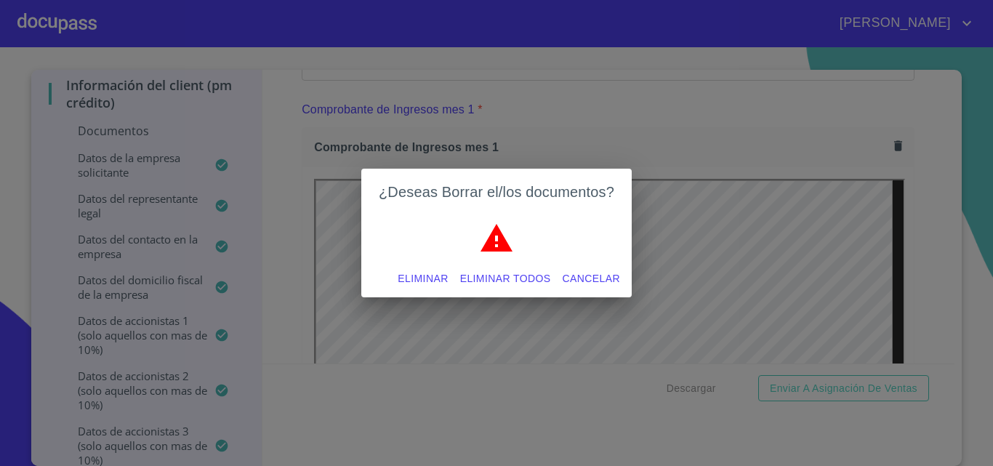
click at [412, 271] on span "Eliminar" at bounding box center [422, 279] width 50 height 18
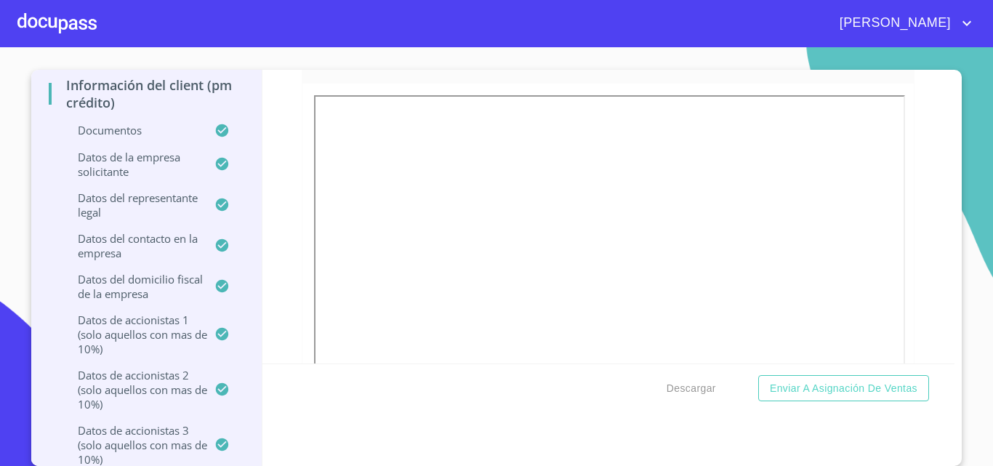
scroll to position [3270, 0]
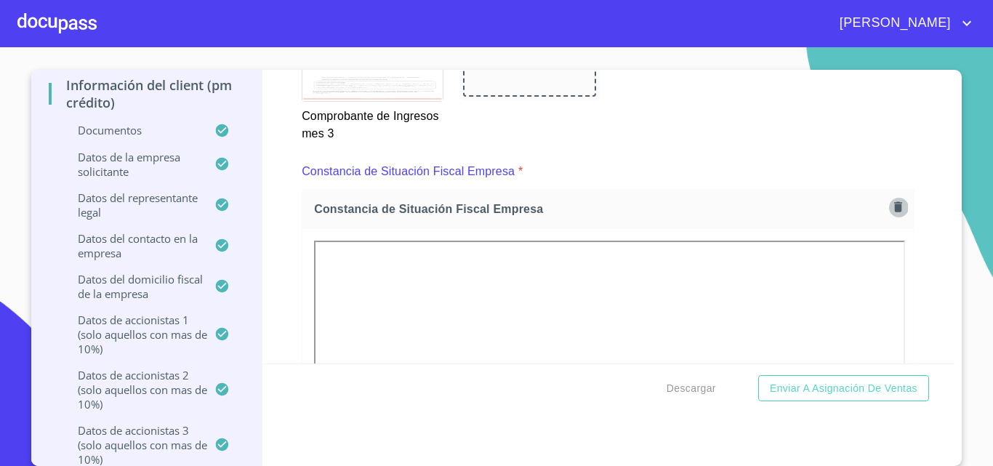
click at [891, 202] on icon "button" at bounding box center [898, 207] width 14 height 14
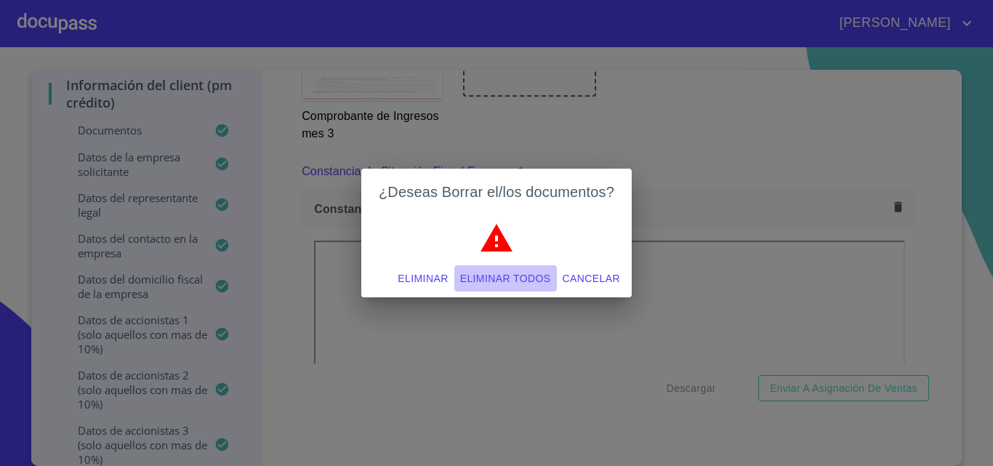
click at [471, 274] on span "Eliminar todos" at bounding box center [505, 279] width 91 height 18
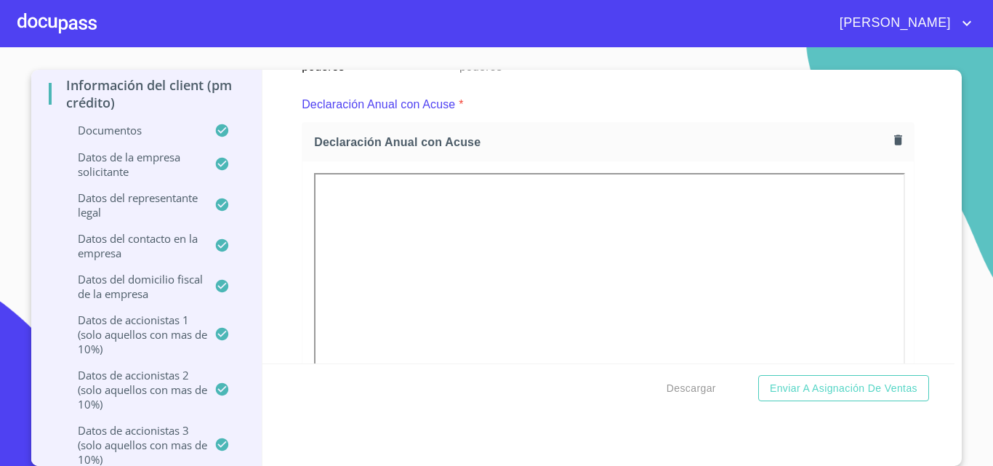
scroll to position [4578, 0]
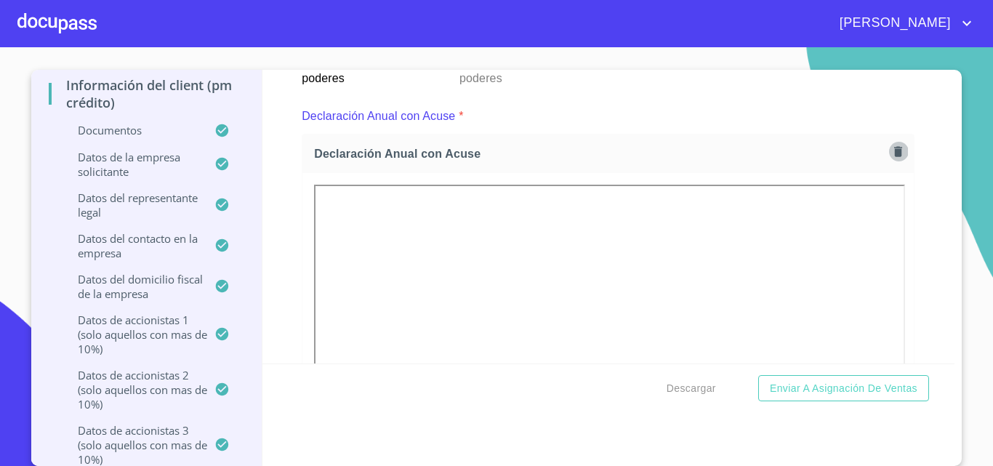
click at [888, 159] on button "button" at bounding box center [898, 152] width 20 height 20
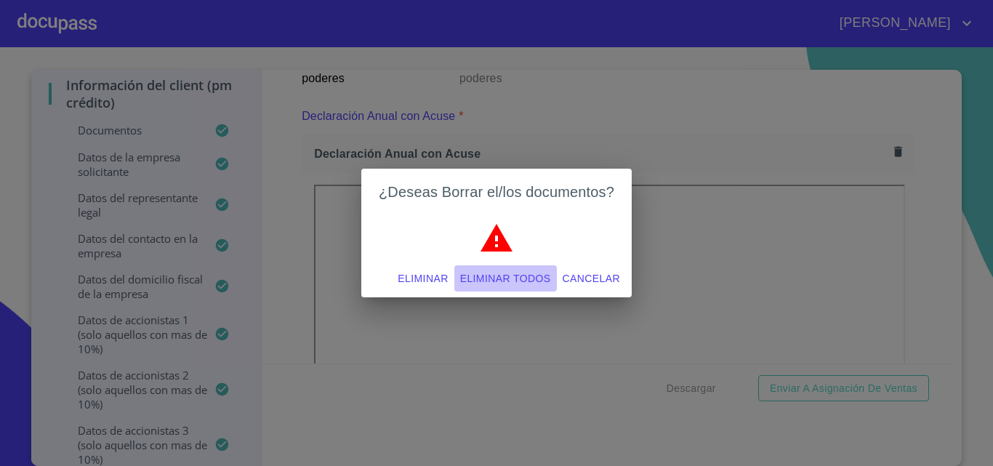
click at [481, 275] on span "Eliminar todos" at bounding box center [505, 279] width 91 height 18
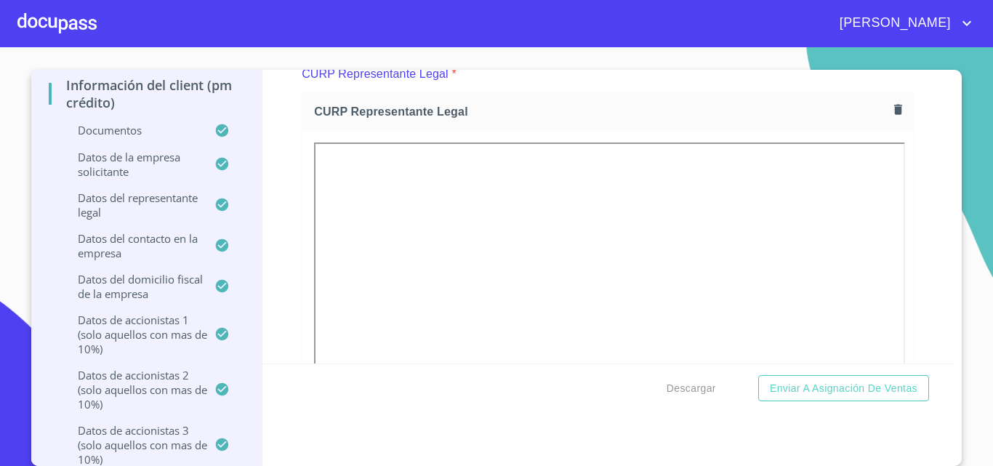
scroll to position [7133, 0]
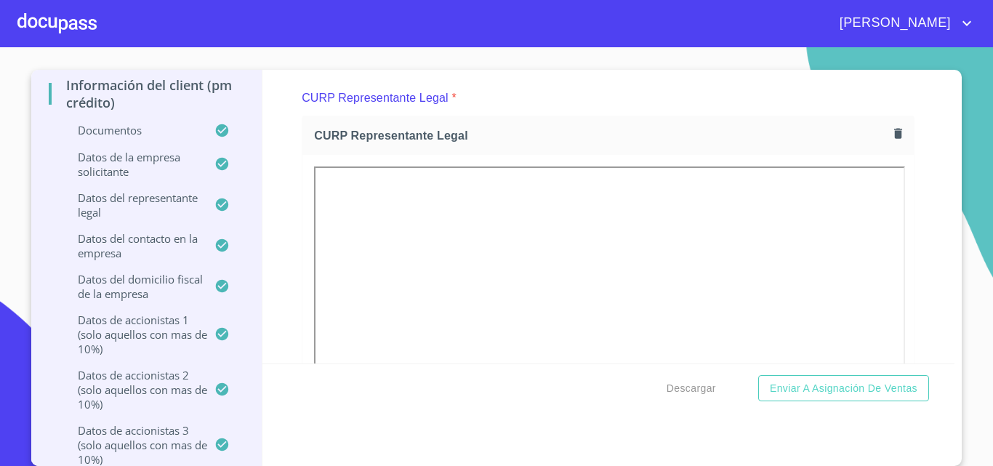
click at [891, 132] on icon "button" at bounding box center [898, 133] width 14 height 14
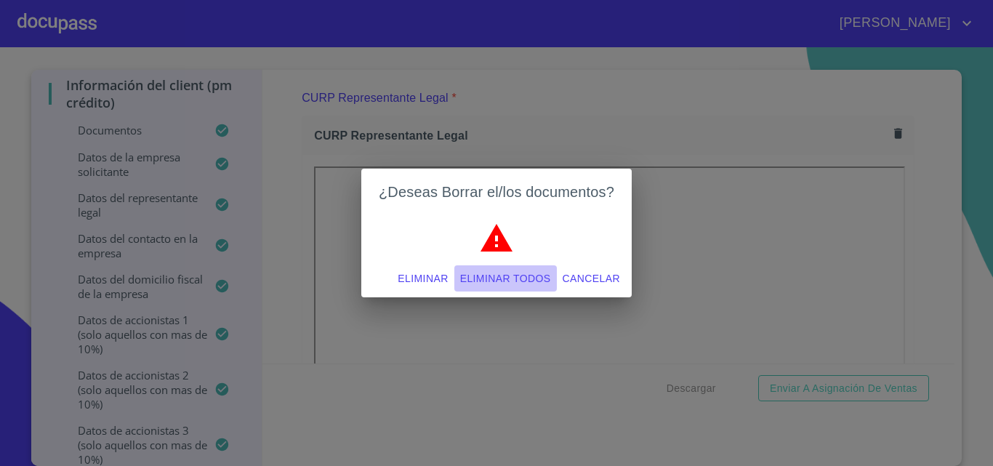
click at [474, 270] on span "Eliminar todos" at bounding box center [505, 279] width 91 height 18
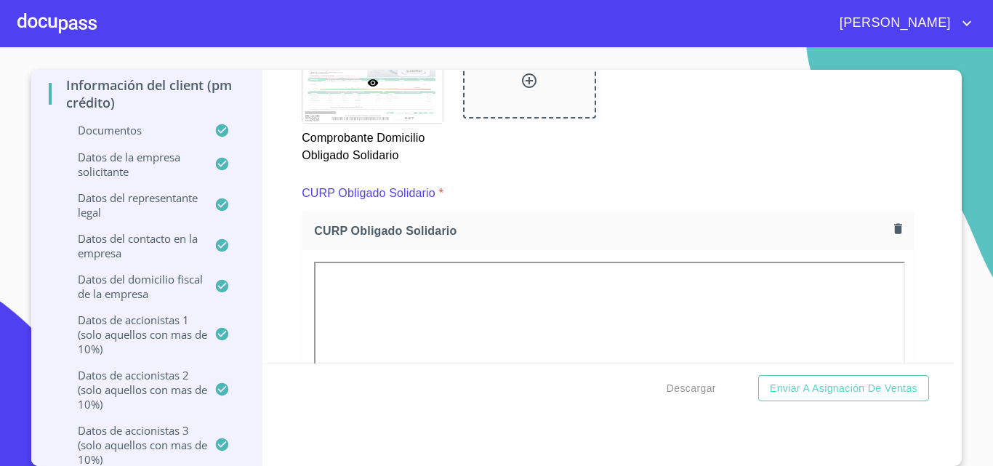
scroll to position [6407, 0]
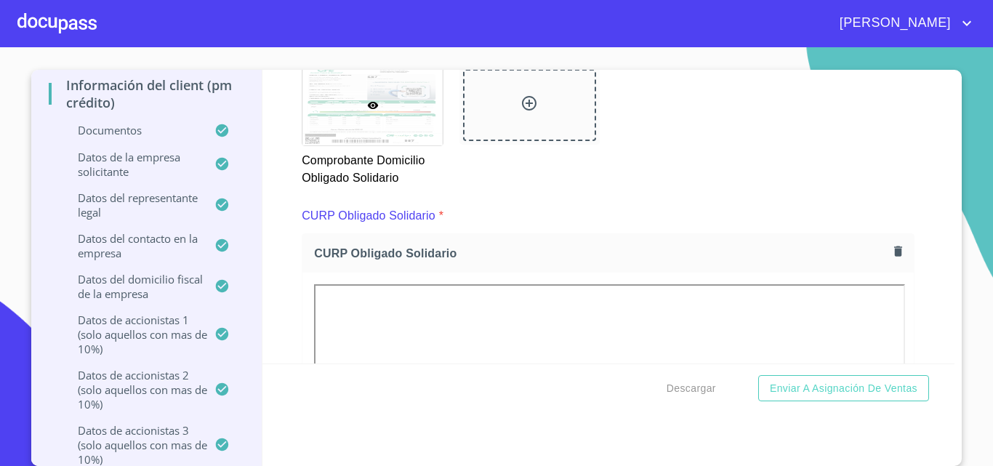
click at [891, 244] on icon "button" at bounding box center [898, 251] width 14 height 14
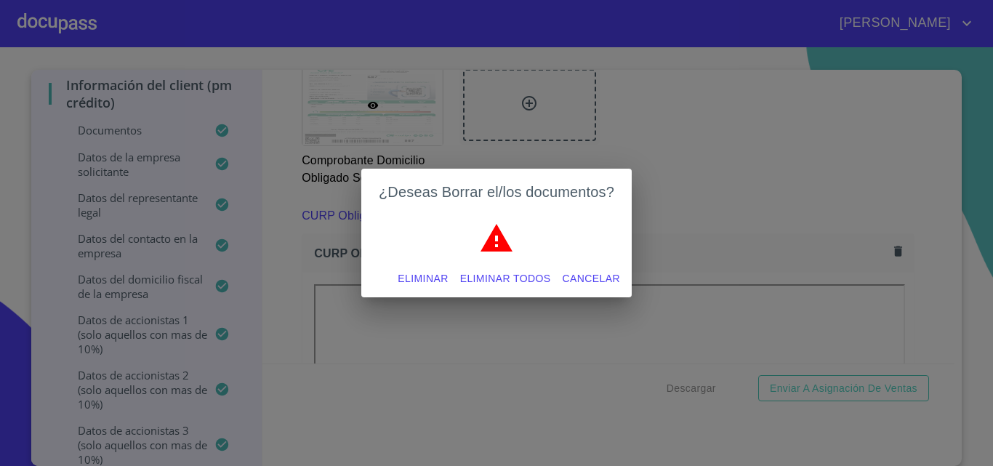
click at [485, 276] on span "Eliminar todos" at bounding box center [505, 279] width 91 height 18
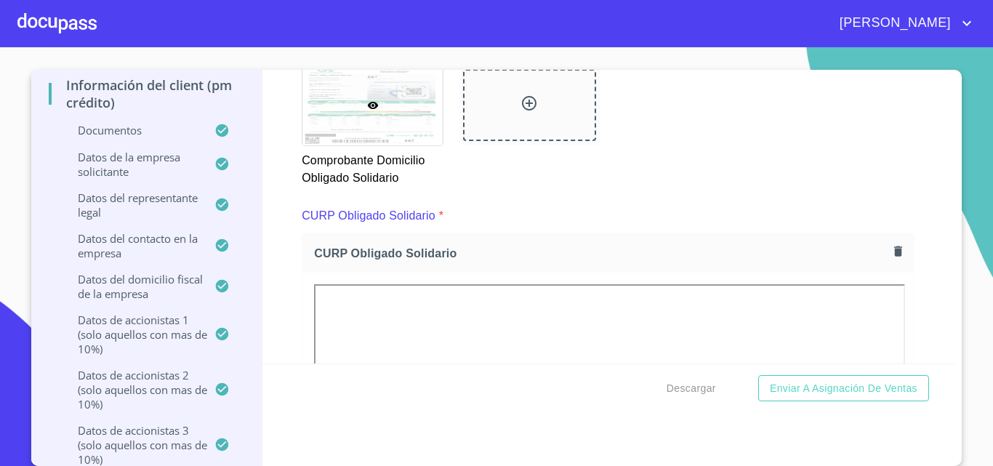
click at [893, 173] on div "Comprobante Domicilio Obligado Solidario" at bounding box center [608, 126] width 630 height 139
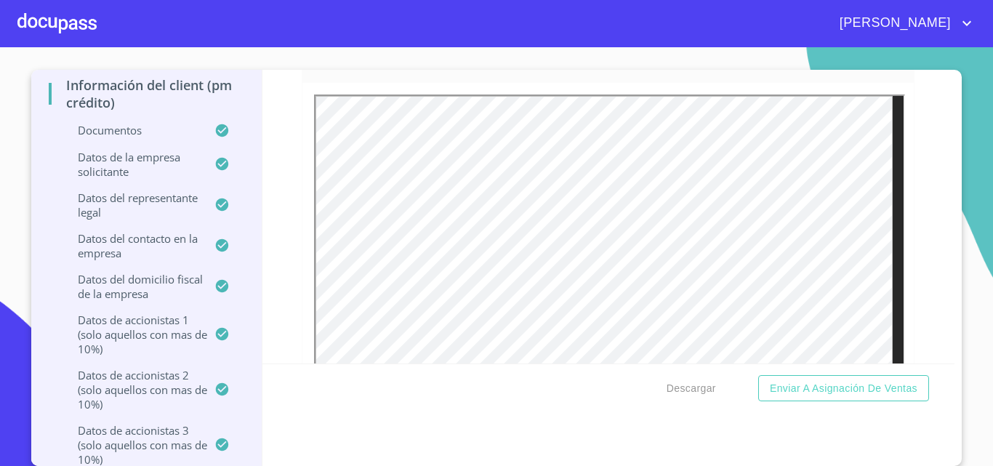
scroll to position [5825, 0]
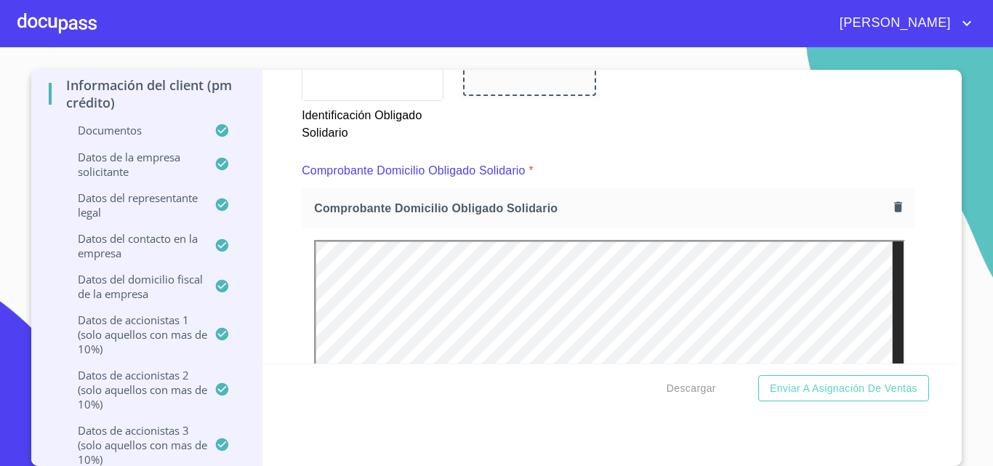
click at [891, 200] on icon "button" at bounding box center [898, 207] width 14 height 14
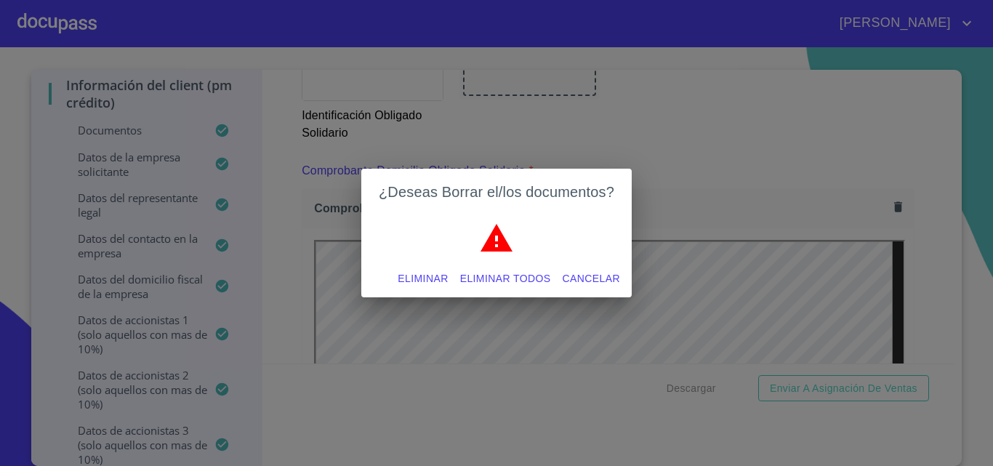
click at [503, 277] on span "Eliminar todos" at bounding box center [505, 279] width 91 height 18
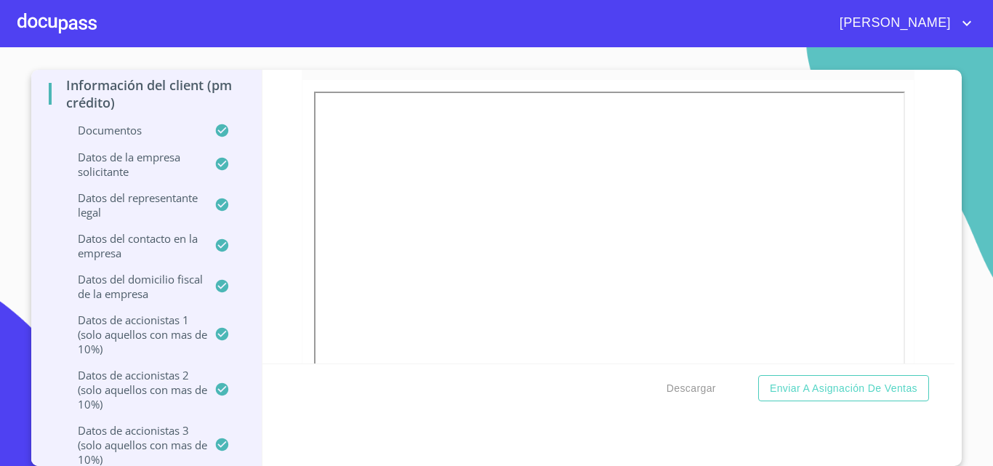
scroll to position [6697, 0]
click at [703, 381] on span "Descargar" at bounding box center [690, 388] width 49 height 18
click at [688, 384] on span "Descargar" at bounding box center [690, 388] width 49 height 18
